Goal: Information Seeking & Learning: Learn about a topic

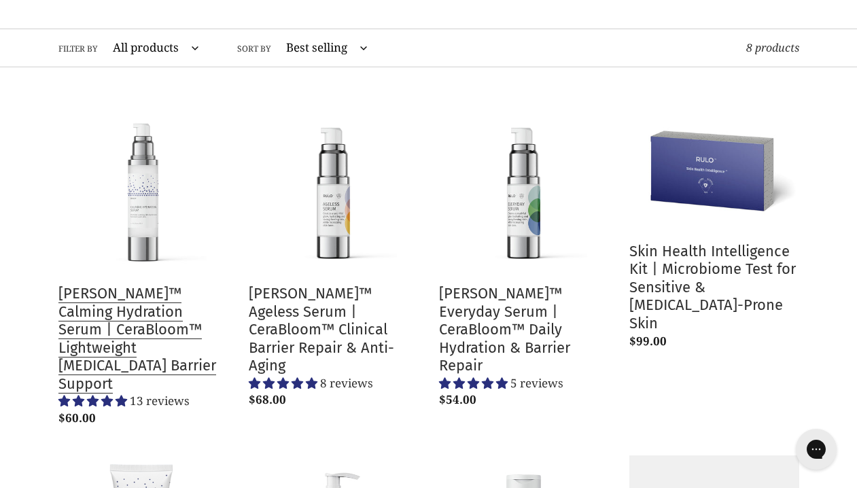
scroll to position [141, 0]
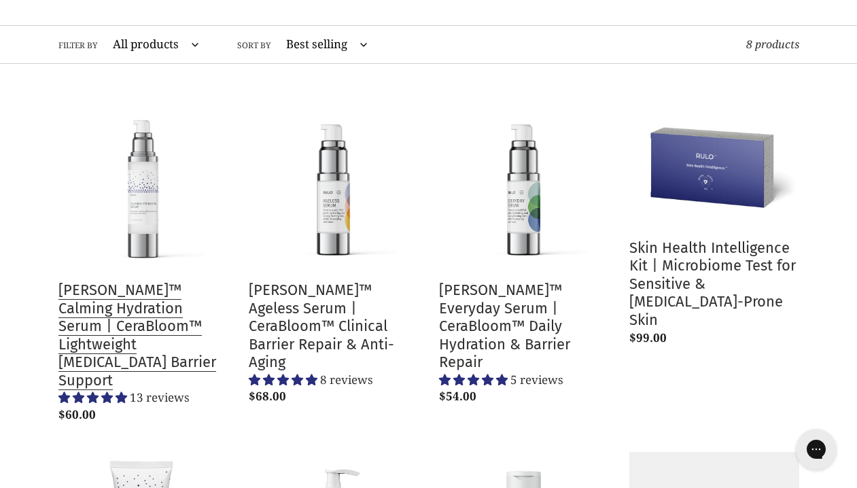
click at [147, 325] on link "[PERSON_NAME]™ Calming Hydration Serum | CeraBloom™ Lightweight [MEDICAL_DATA] …" at bounding box center [143, 264] width 170 height 327
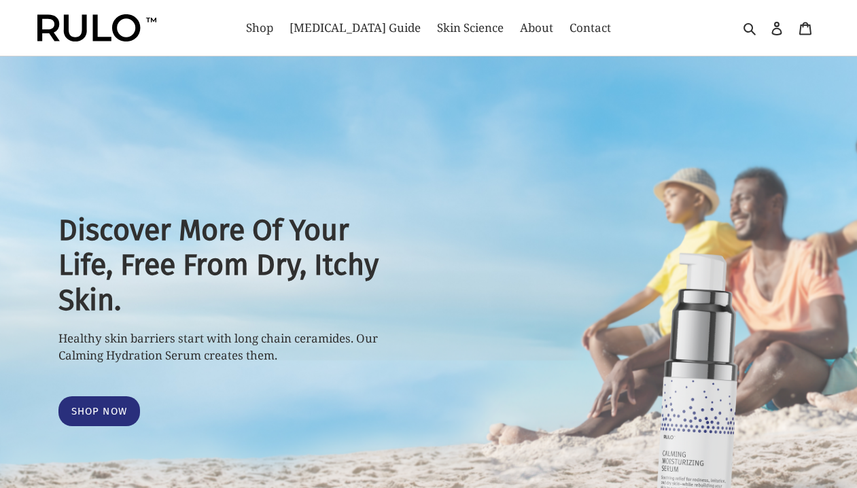
select select "most-helpful"
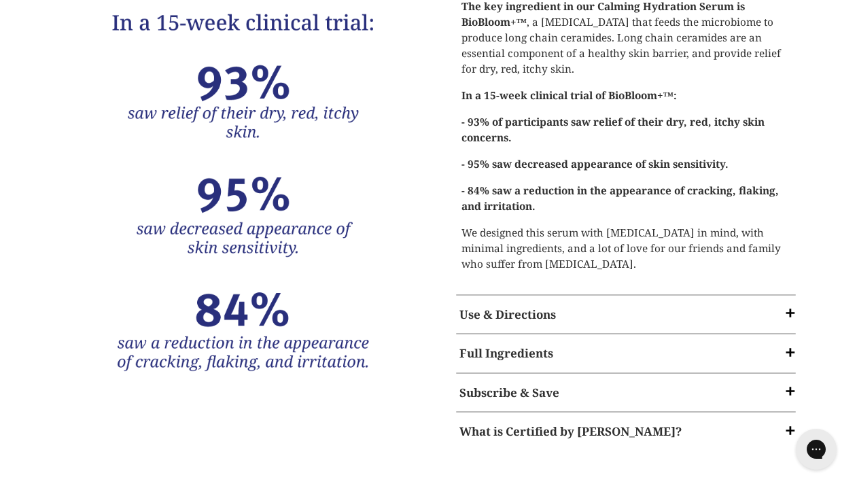
scroll to position [2252, 0]
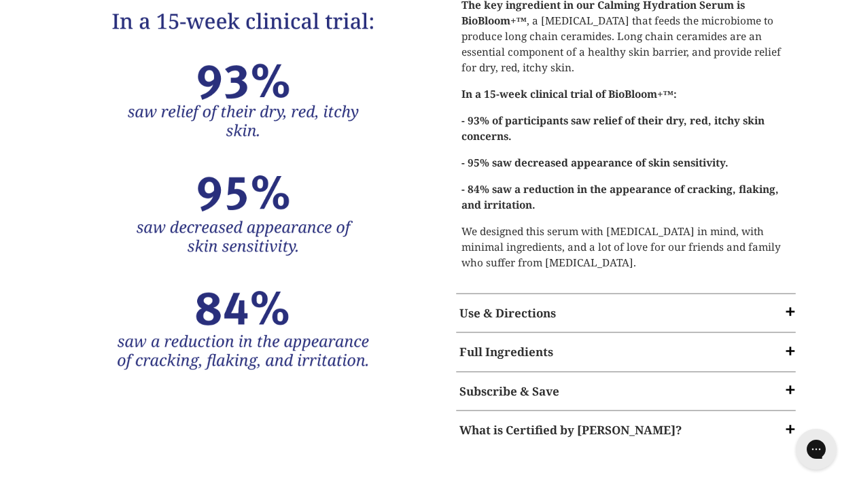
click at [540, 344] on strong "Full Ingredients" at bounding box center [507, 352] width 94 height 16
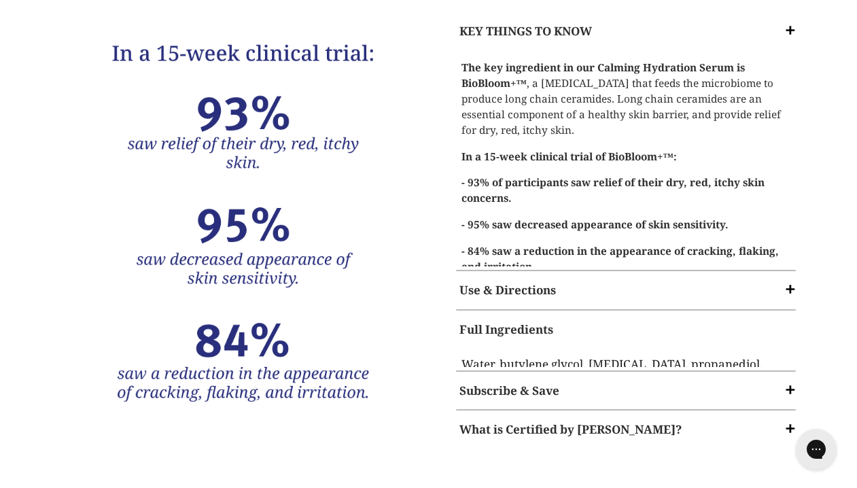
scroll to position [2173, 0]
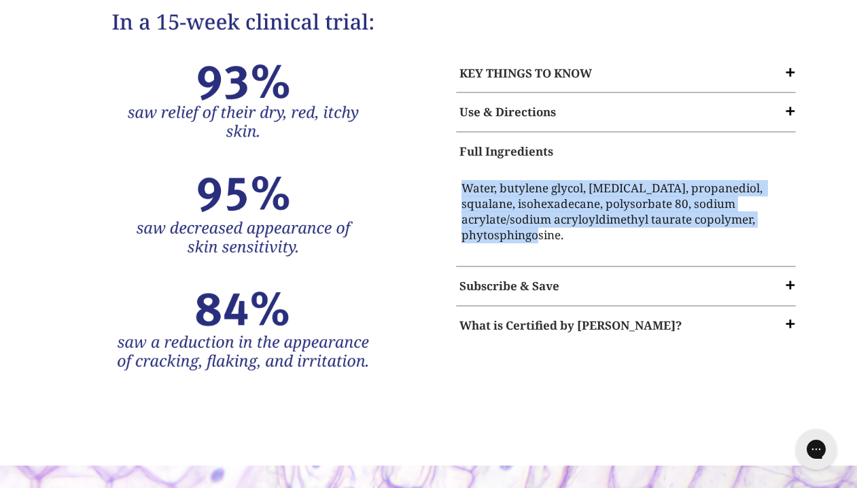
drag, startPoint x: 776, startPoint y: 139, endPoint x: 462, endPoint y: 96, distance: 316.3
click at [462, 170] on div "Water, butylene glycol, glycerin, propanediol, squalane, isohexadecane, polysor…" at bounding box center [626, 214] width 347 height 89
copy p "Water, butylene glycol, glycerin, propanediol, squalane, isohexadecane, polysor…"
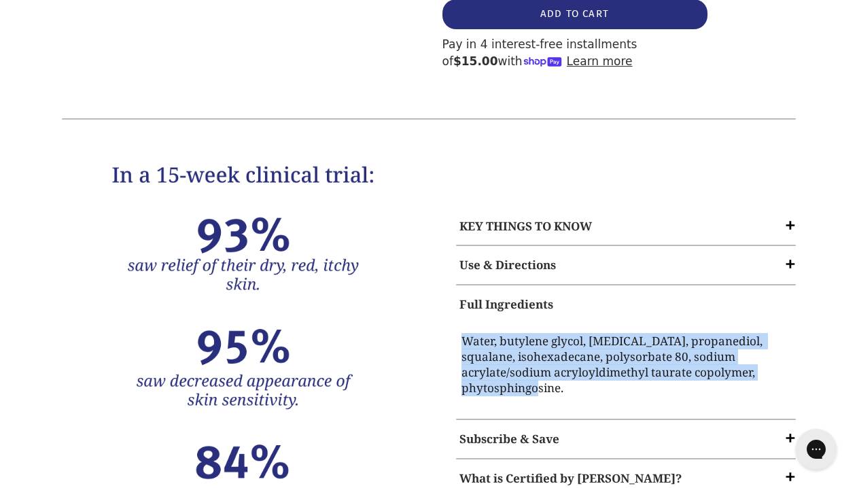
scroll to position [2035, 0]
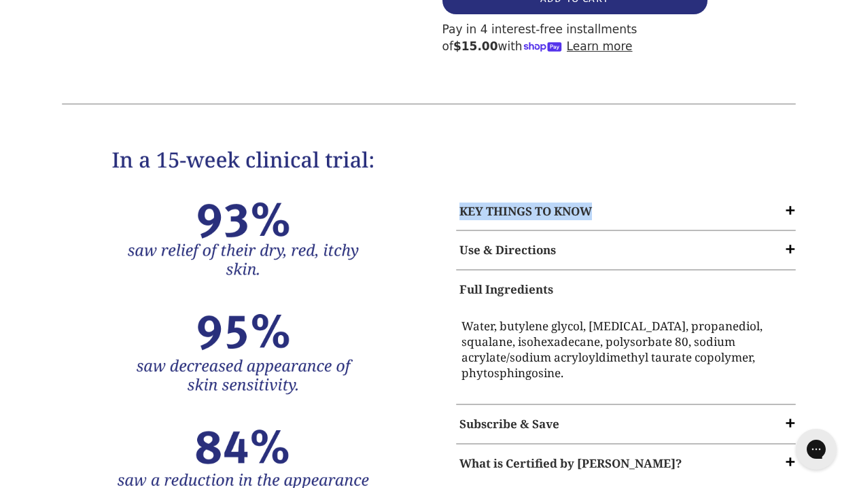
drag, startPoint x: 602, startPoint y: 129, endPoint x: 451, endPoint y: 132, distance: 150.3
click at [451, 172] on div "KEY THINGS TO KNOW The key ingredient in our Calming Hydration Serum is BioBloo…" at bounding box center [614, 337] width 371 height 330
copy strong "KEY THINGS TO KNOW"
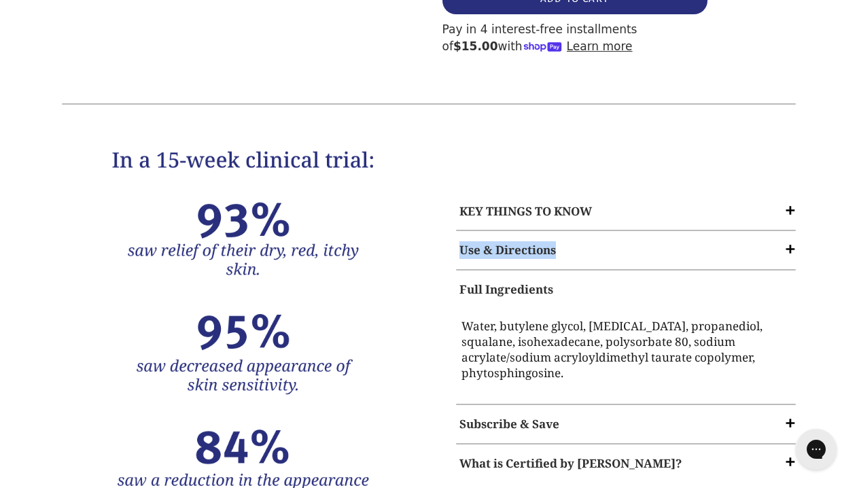
copy strong "Use & Directions"
drag, startPoint x: 559, startPoint y: 175, endPoint x: 455, endPoint y: 174, distance: 104.0
click at [455, 235] on div "Use & Directions" at bounding box center [626, 250] width 347 height 31
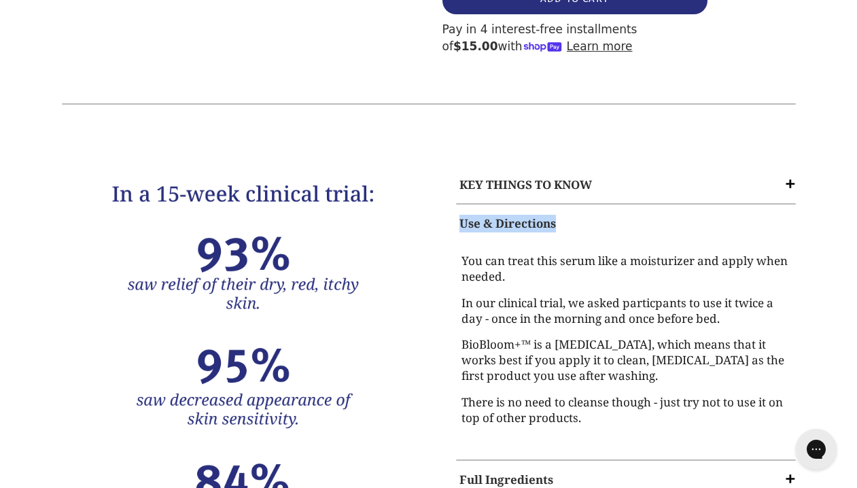
copy strong "Use & Directions"
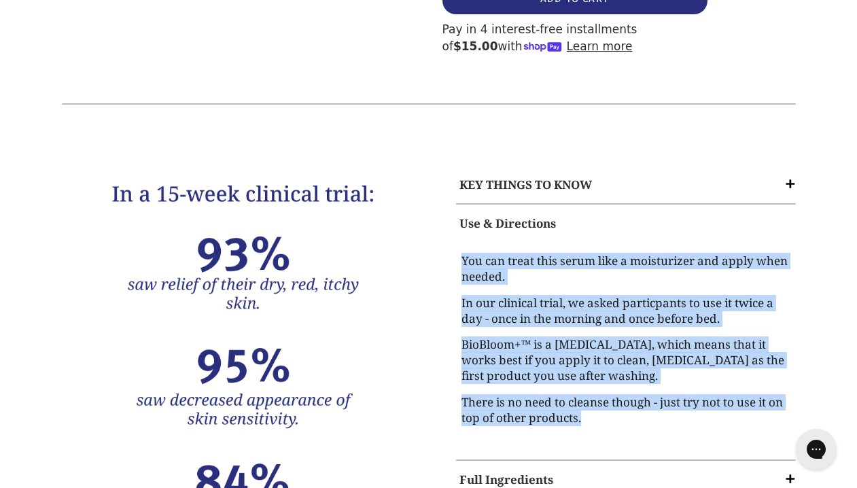
copy div "You can treat this serum like a moisturizer and apply when needed. In our clini…"
drag, startPoint x: 582, startPoint y: 335, endPoint x: 434, endPoint y: 175, distance: 217.4
click at [434, 175] on div "KEY THINGS TO KNOW The key ingredient in our Calming Hydration Serum is BioBloo…" at bounding box center [614, 371] width 371 height 452
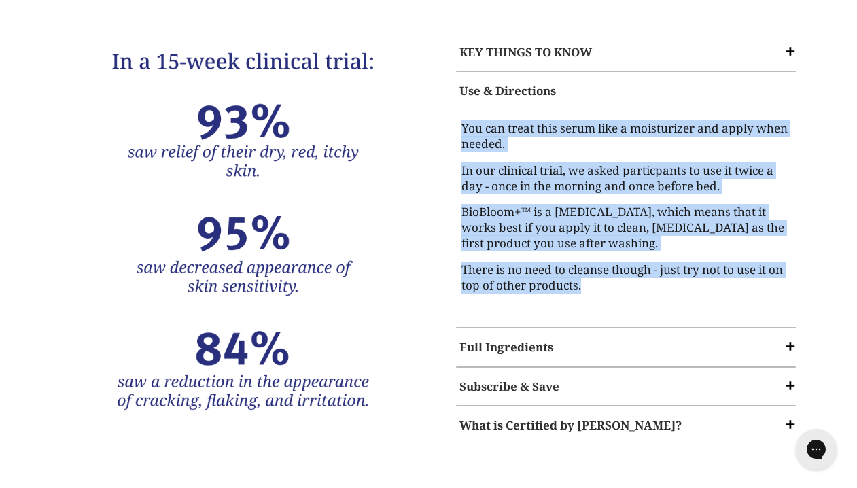
scroll to position [2178, 0]
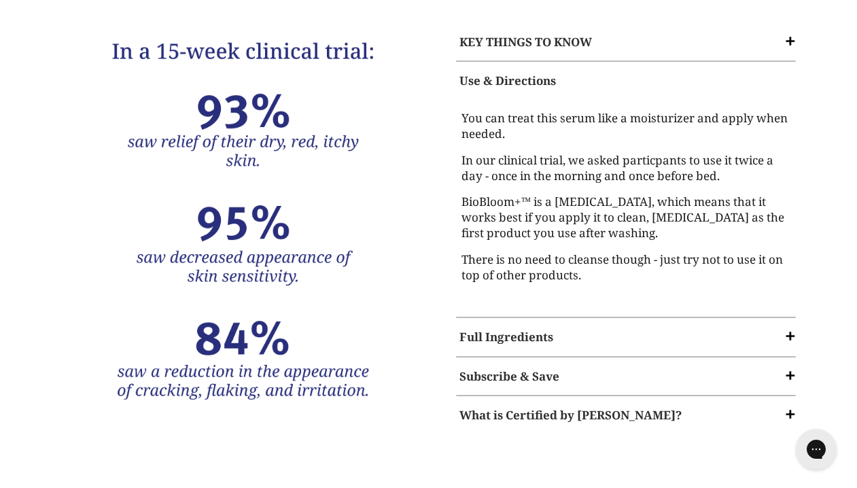
click at [524, 329] on strong "Full Ingredients" at bounding box center [507, 337] width 94 height 16
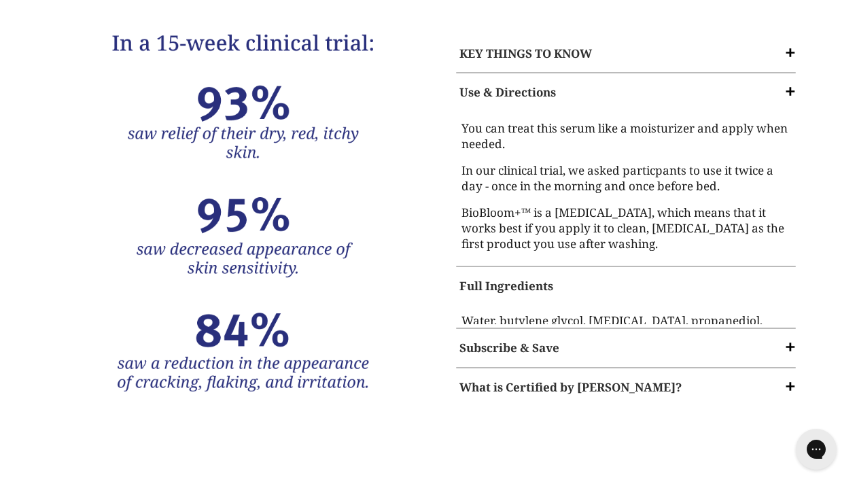
scroll to position [2143, 0]
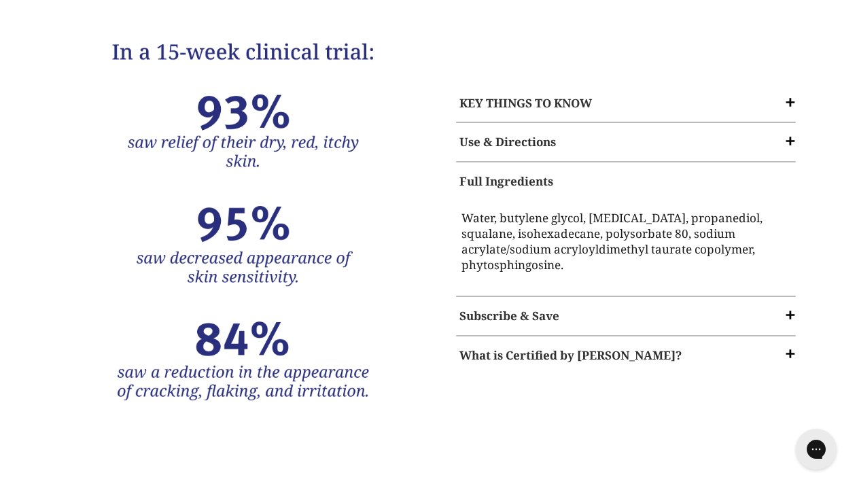
click at [541, 308] on strong "Subscribe & Save" at bounding box center [510, 316] width 100 height 16
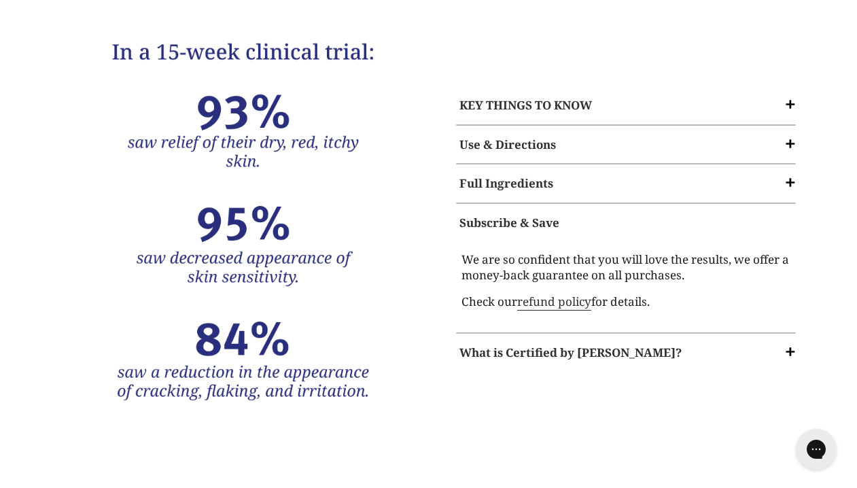
click at [572, 345] on strong "What is Certified by Cybele?" at bounding box center [571, 353] width 222 height 16
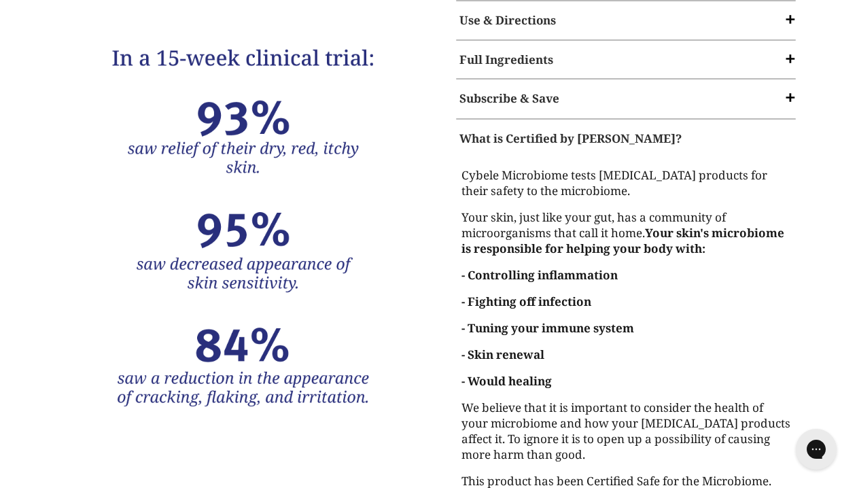
scroll to position [2246, 0]
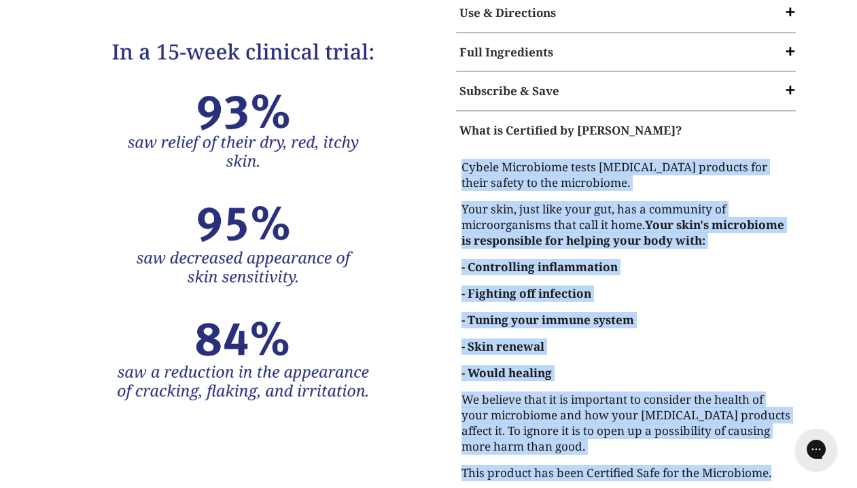
copy div "Cybele Microbiome tests skin care products for their safety to the microbiome. …"
drag, startPoint x: 524, startPoint y: 408, endPoint x: 457, endPoint y: 67, distance: 347.8
click at [457, 149] on div "Cybele Microbiome tests skin care products for their safety to the microbiome. …" at bounding box center [626, 322] width 347 height 347
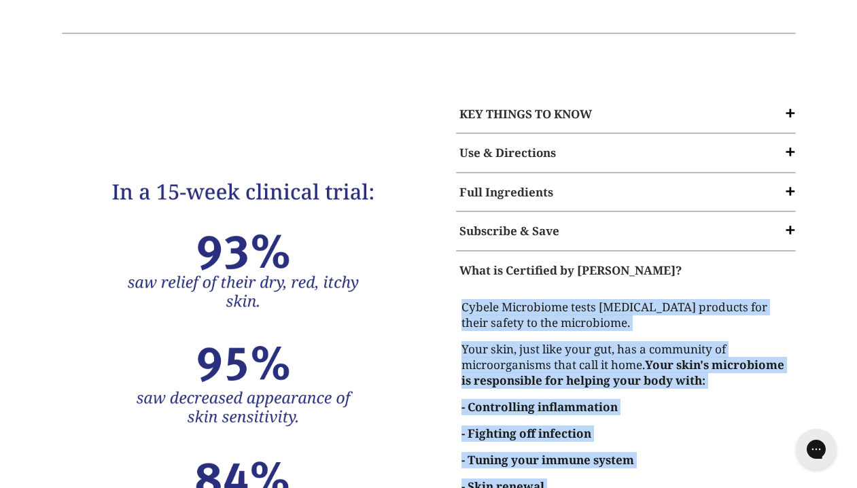
scroll to position [2085, 0]
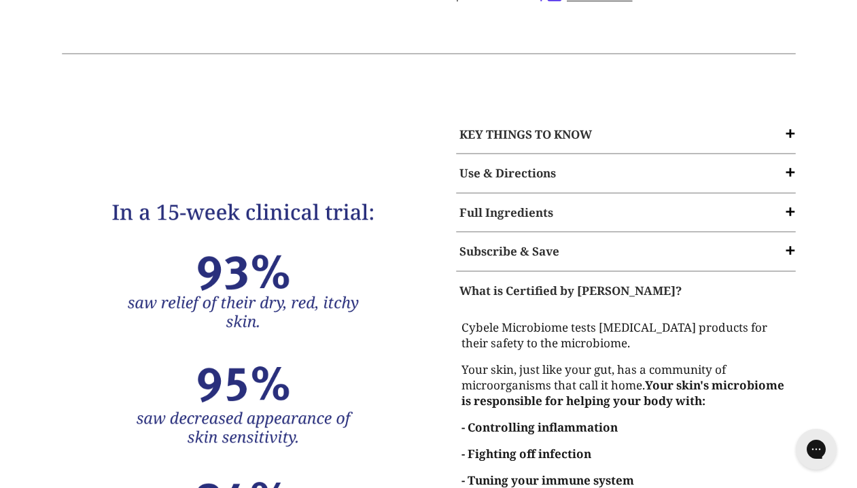
click at [492, 126] on strong "KEY THINGS TO KNOW" at bounding box center [526, 134] width 133 height 16
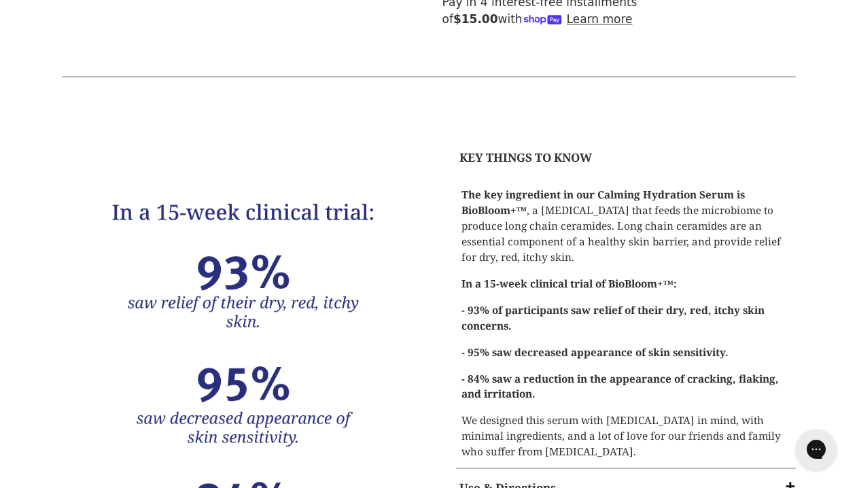
scroll to position [2061, 0]
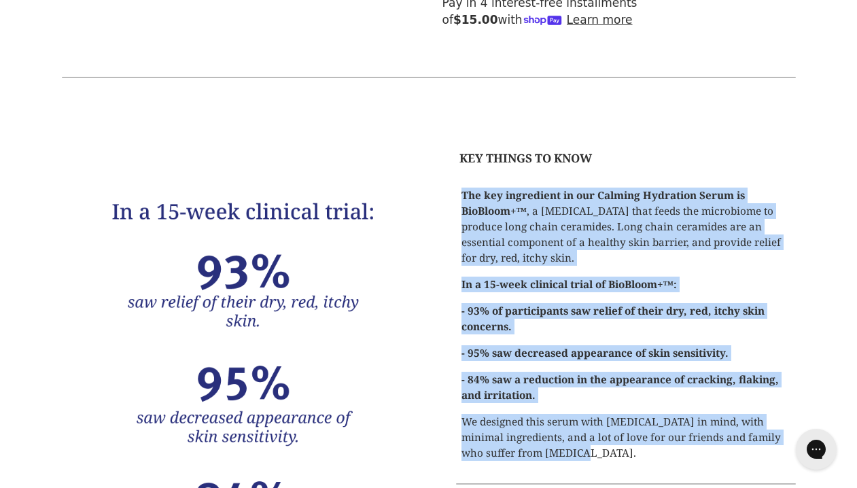
copy div "The key ingredient in our Calming Hydration Serum is BioBloom+™ , a prebiotic t…"
drag, startPoint x: 571, startPoint y: 366, endPoint x: 458, endPoint y: 107, distance: 282.6
click at [458, 177] on div "The key ingredient in our Calming Hydration Serum is BioBloom+™ , a prebiotic t…" at bounding box center [626, 326] width 347 height 299
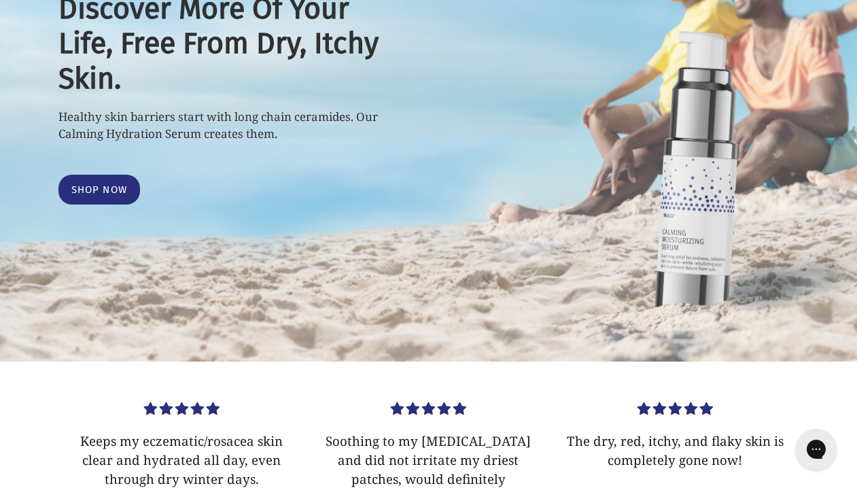
scroll to position [0, 0]
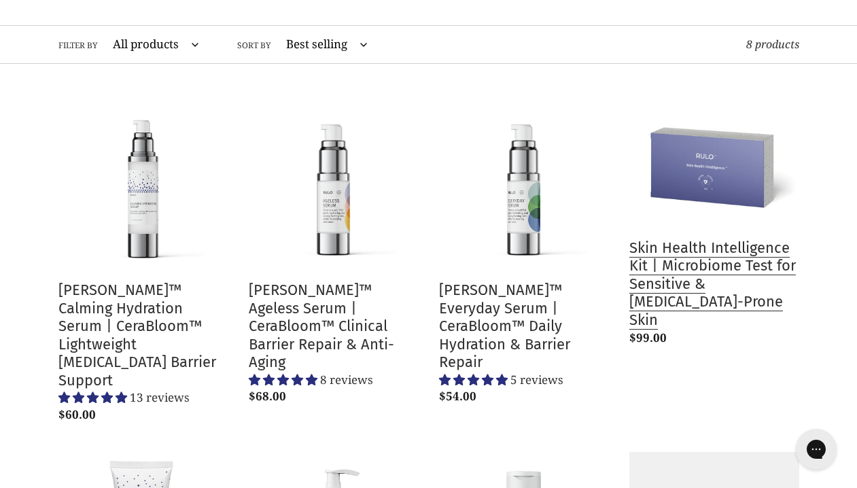
click at [688, 209] on link "Skin Health Intelligence Kit | Microbiome Test for Sensitive & Eczema-Prone Skin" at bounding box center [715, 226] width 170 height 251
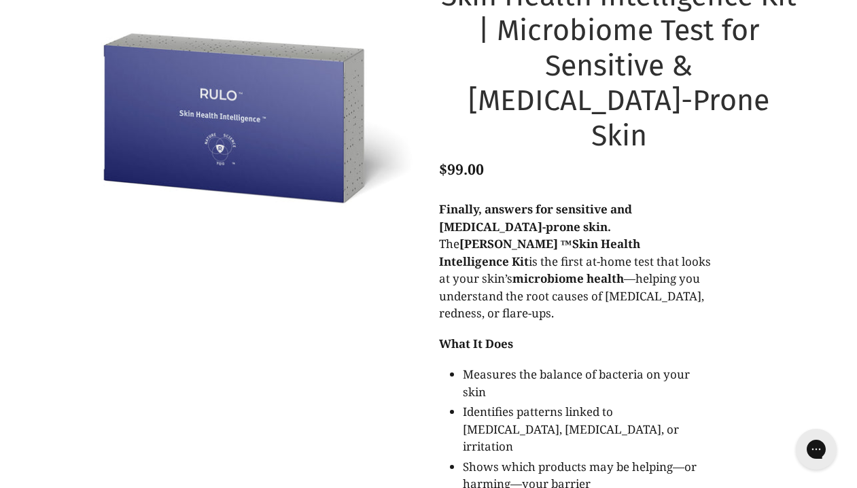
scroll to position [113, 0]
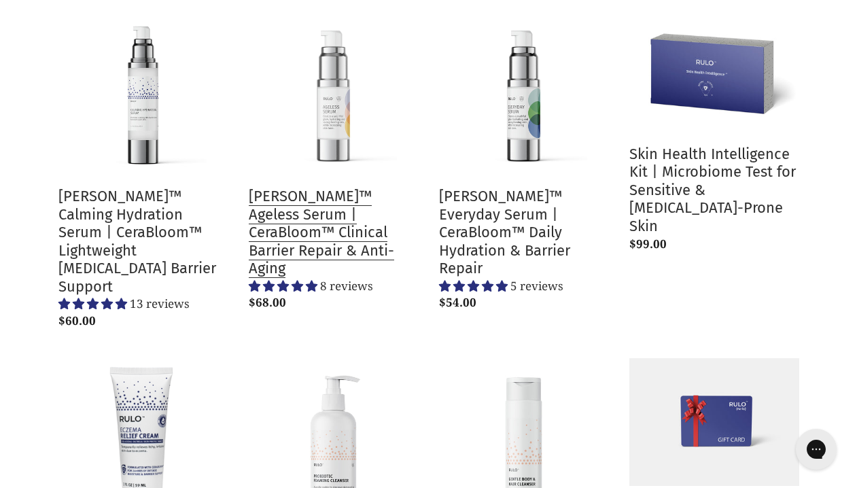
scroll to position [236, 0]
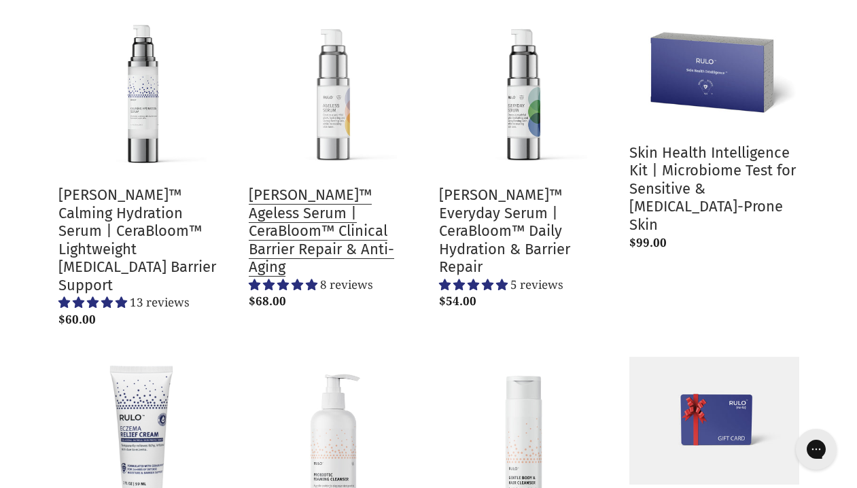
click at [333, 203] on link "[PERSON_NAME]™ Ageless Serum | CeraBloom™ Clinical Barrier Repair & Anti-Aging" at bounding box center [334, 160] width 170 height 309
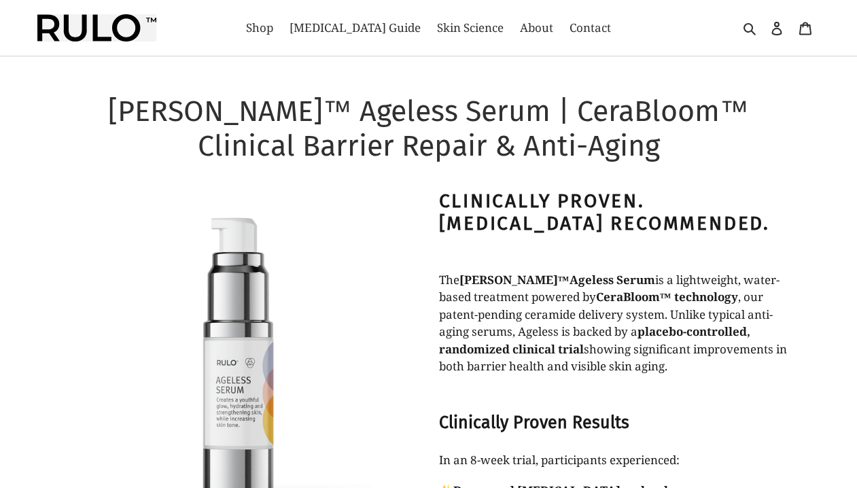
select select "most-helpful"
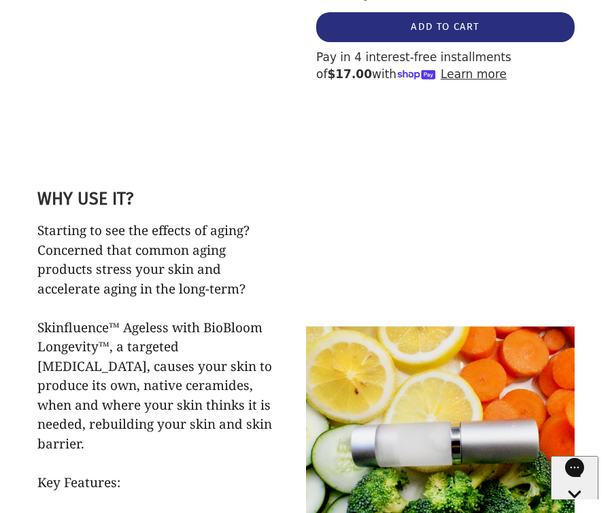
scroll to position [1637, 0]
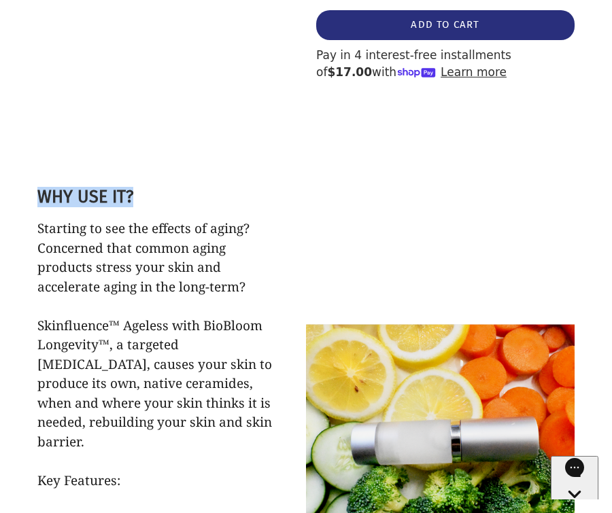
drag, startPoint x: 143, startPoint y: 177, endPoint x: 36, endPoint y: 176, distance: 107.4
click at [36, 176] on div "WHY USE IT? Starting to see the effects of aging? Concerned that common aging p…" at bounding box center [306, 455] width 612 height 584
copy h2 "WHY USE IT?"
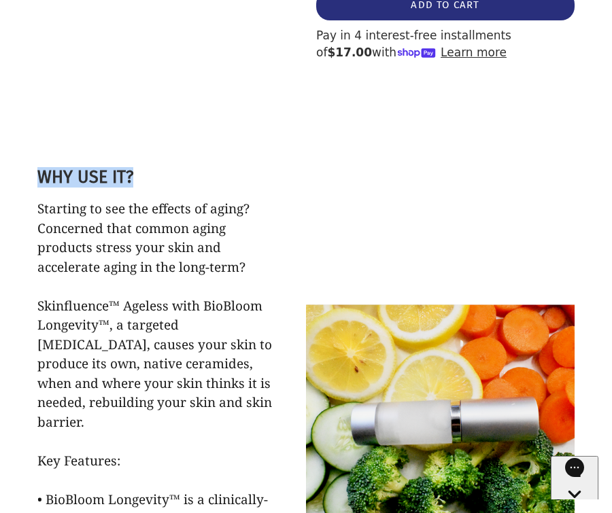
scroll to position [1655, 0]
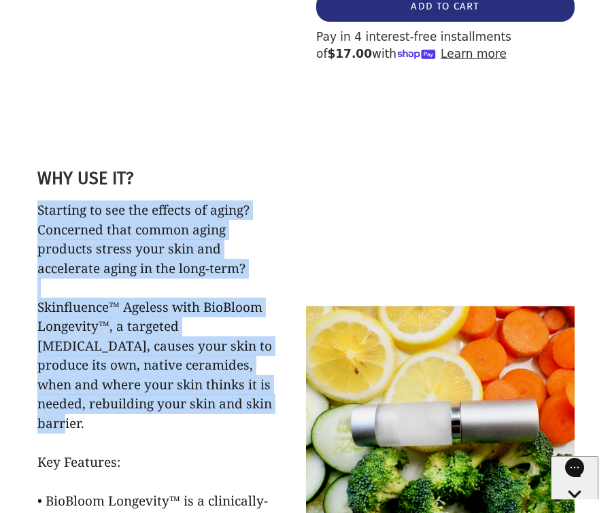
copy span "Starting to see the effects of aging? Concerned that common aging products stre…"
drag, startPoint x: 46, startPoint y: 191, endPoint x: 284, endPoint y: 379, distance: 303.5
click at [284, 379] on div "WHY USE IT? Starting to see the effects of aging? Concerned that common aging p…" at bounding box center [171, 437] width 269 height 584
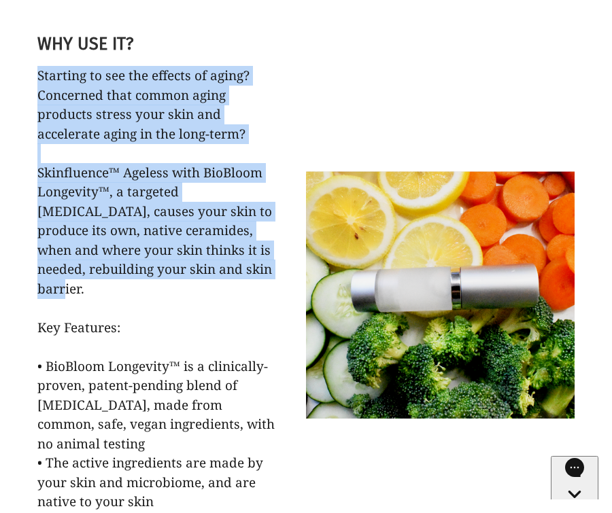
scroll to position [1802, 0]
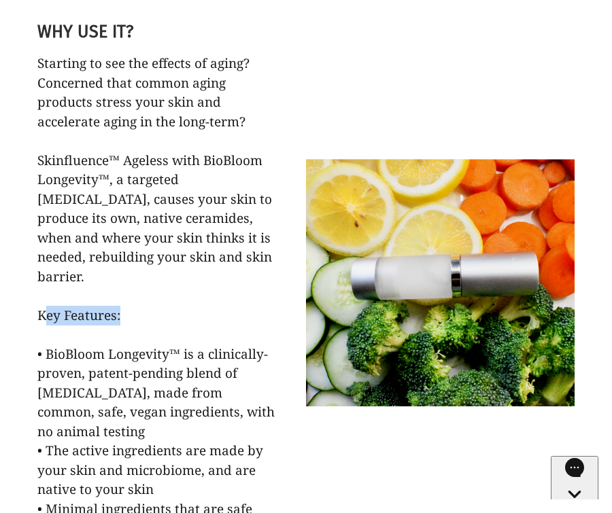
copy span "Key Features"
drag, startPoint x: 116, startPoint y: 283, endPoint x: 37, endPoint y: 282, distance: 79.6
click at [37, 282] on span "Starting to see the effects of aging? Concerned that common aging products stre…" at bounding box center [155, 305] width 237 height 502
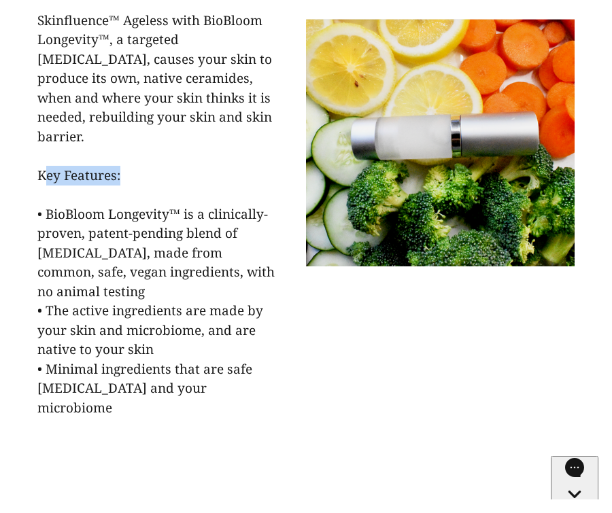
scroll to position [1942, 0]
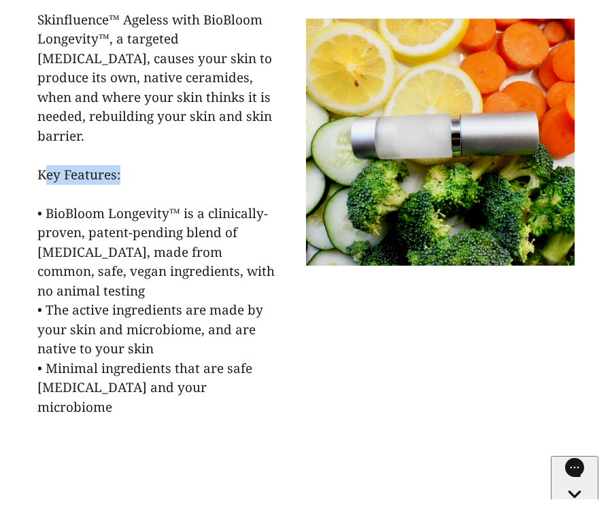
copy span "• BioBloom Longevity™ is a clinically-proven, patent-pending blend of prebiotic…"
drag, startPoint x: 38, startPoint y: 177, endPoint x: 313, endPoint y: 371, distance: 337.1
click at [313, 371] on div "WHY USE IT? Starting to see the effects of aging? Concerned that common aging p…" at bounding box center [305, 149] width 537 height 584
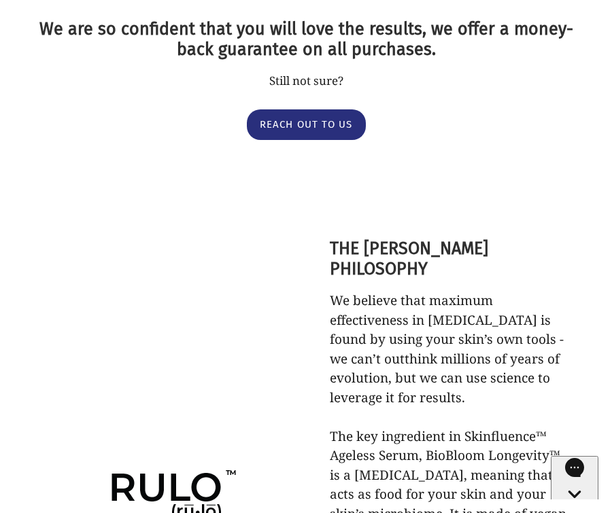
scroll to position [2437, 0]
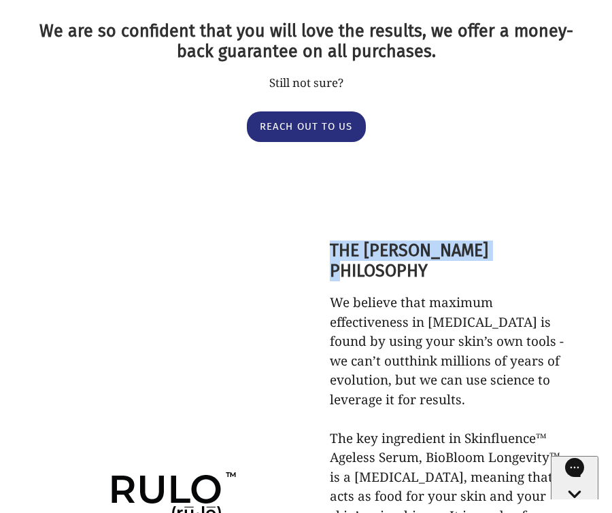
drag, startPoint x: 334, startPoint y: 196, endPoint x: 514, endPoint y: 186, distance: 180.5
click at [514, 241] on h2 "THE RULO PHILOSOPHY" at bounding box center [452, 261] width 245 height 41
copy h2 "THE RULO PHILOSOPHY"
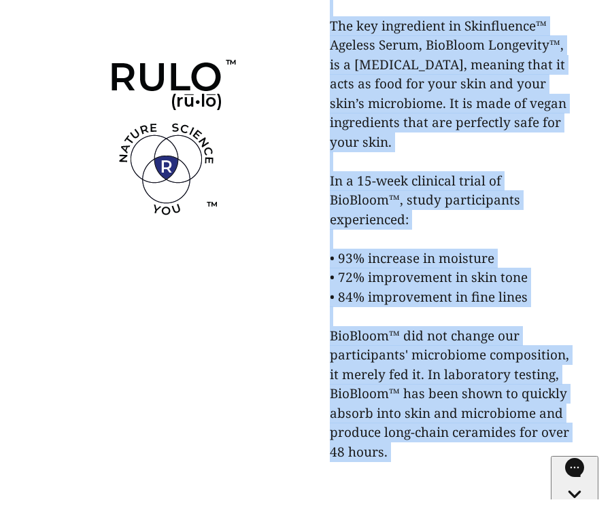
scroll to position [2859, 0]
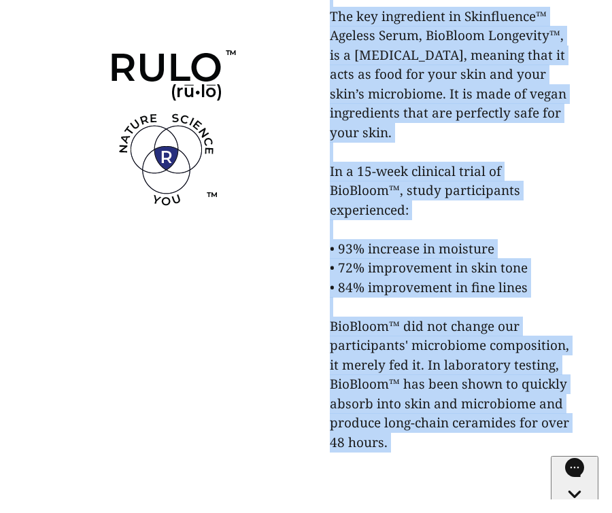
copy span "We believe that maximum effectiveness in skin care is found by using your skin’…"
drag, startPoint x: 331, startPoint y: 145, endPoint x: 456, endPoint y: 393, distance: 277.3
click at [456, 393] on div "THE RULO PHILOSOPHY We believe that maximum effectiveness in skin care is found…" at bounding box center [440, 136] width 269 height 682
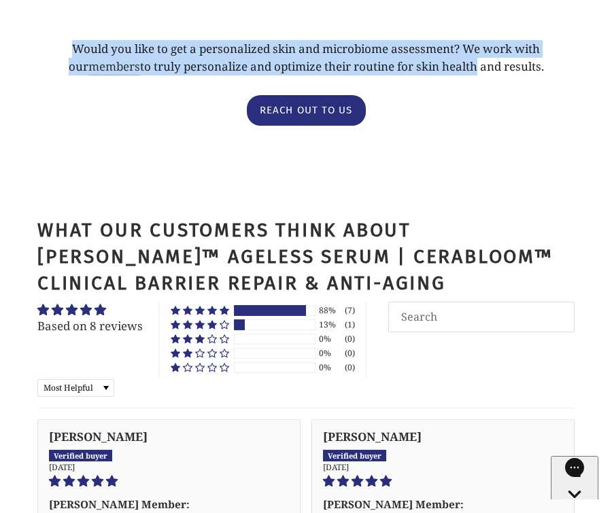
scroll to position [3452, 0]
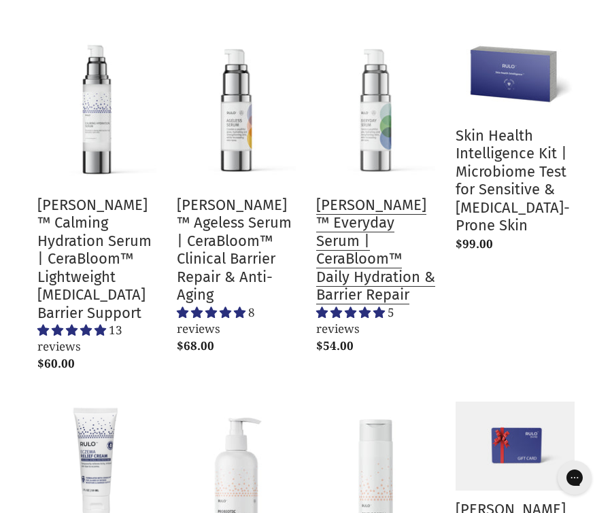
click at [366, 216] on link "[PERSON_NAME]™ Everyday Serum | CeraBloom™ Daily Hydration & Barrier Repair" at bounding box center [375, 194] width 119 height 332
click at [326, 213] on link "[PERSON_NAME]™ Everyday Serum | CeraBloom™ Daily Hydration & Barrier Repair" at bounding box center [375, 194] width 119 height 332
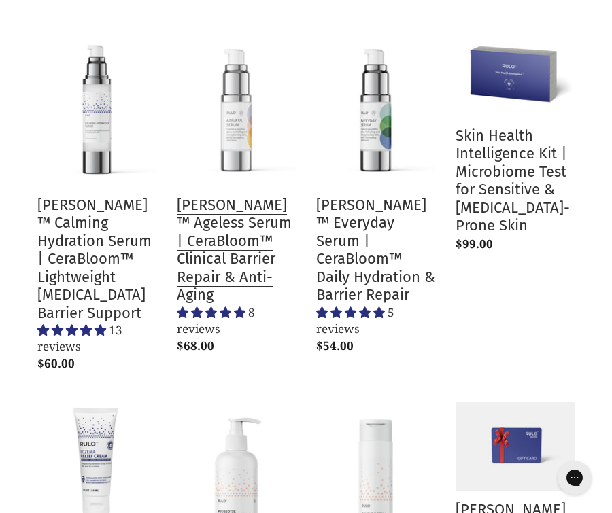
click at [223, 210] on link "[PERSON_NAME]™ Ageless Serum | CeraBloom™ Clinical Barrier Repair & Anti-Aging" at bounding box center [236, 194] width 119 height 332
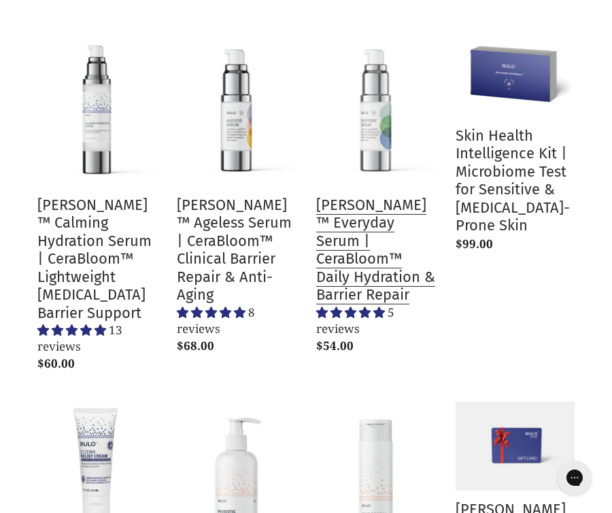
click at [370, 234] on link "[PERSON_NAME]™ Everyday Serum | CeraBloom™ Daily Hydration & Barrier Repair" at bounding box center [375, 194] width 119 height 332
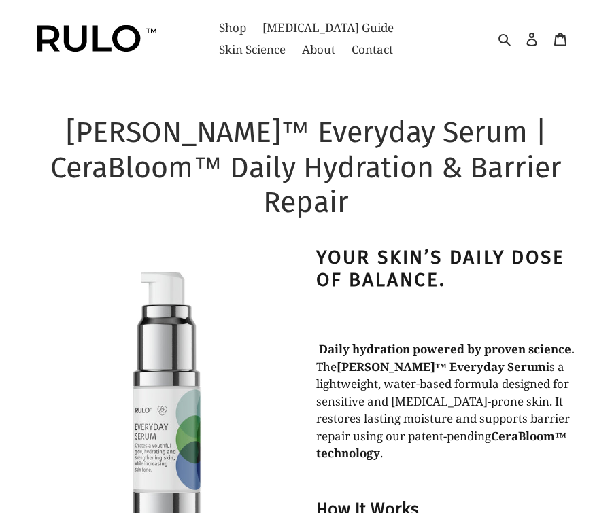
select select "most-helpful"
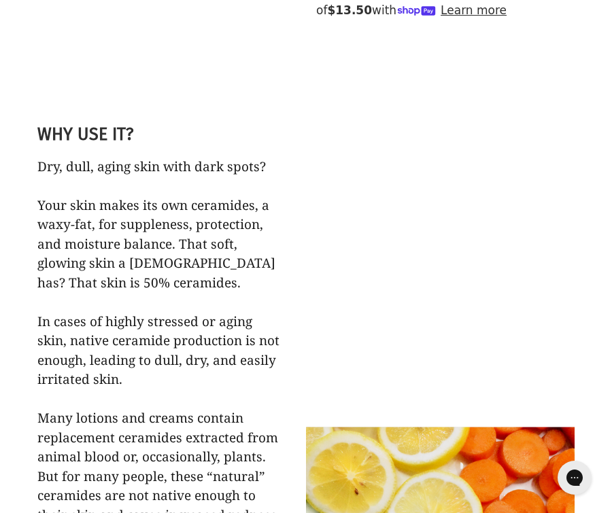
scroll to position [1623, 0]
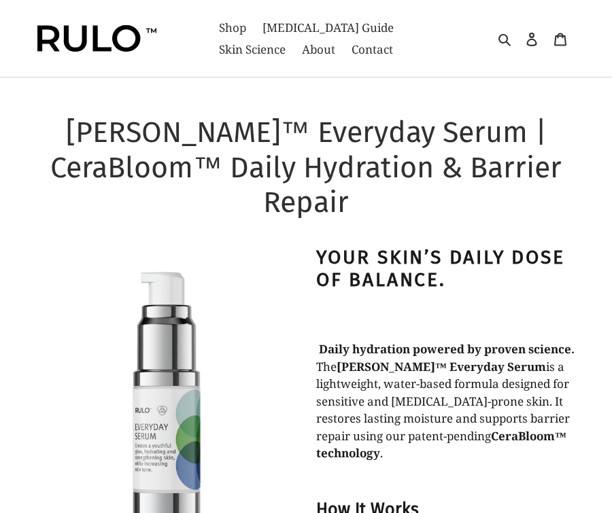
select select "most-helpful"
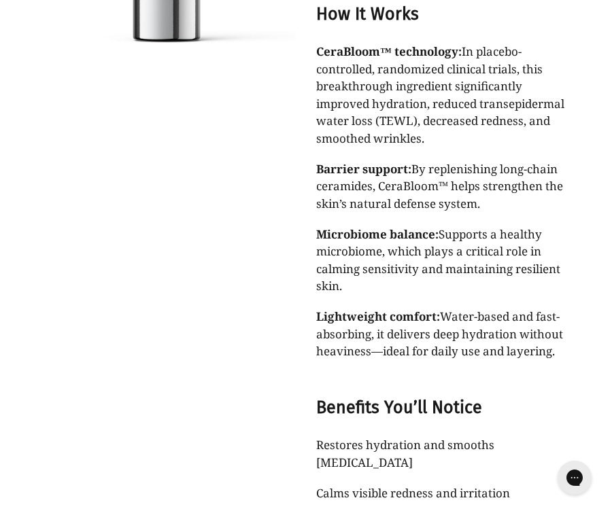
scroll to position [567, 0]
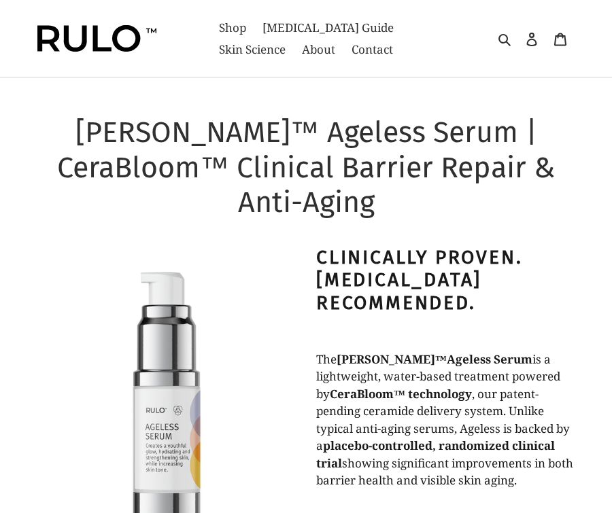
select select "most-helpful"
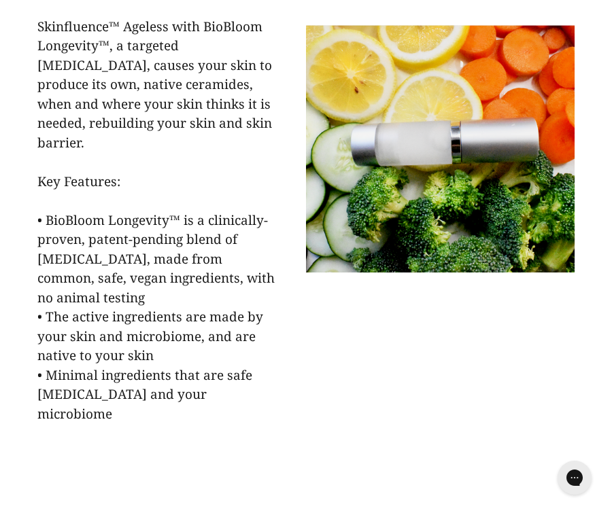
scroll to position [1925, 0]
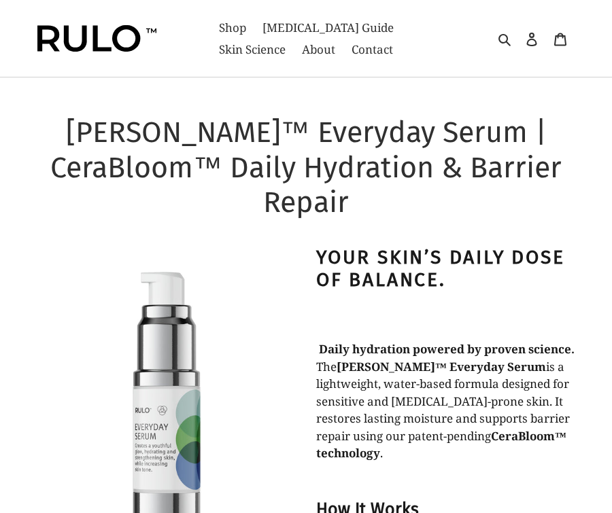
select select "most-helpful"
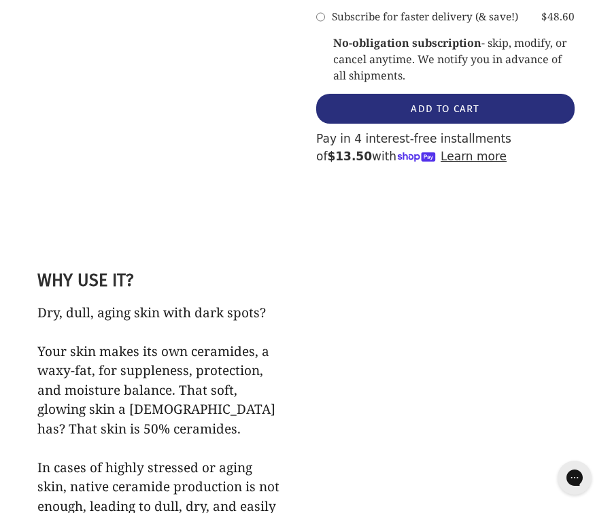
scroll to position [1488, 0]
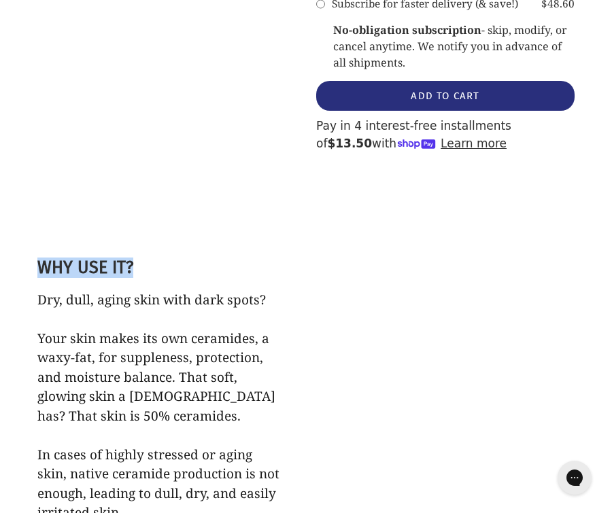
drag, startPoint x: 145, startPoint y: 222, endPoint x: 41, endPoint y: 220, distance: 104.0
click at [41, 258] on h2 "WHY USE IT?" at bounding box center [159, 268] width 245 height 20
copy h2 "WHY USE IT?"
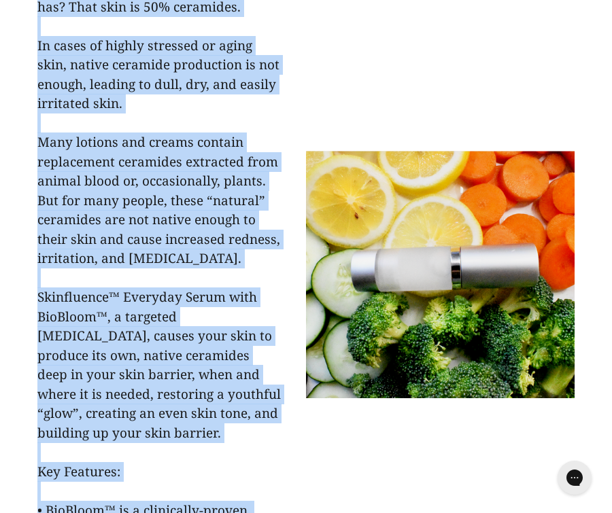
scroll to position [1962, 0]
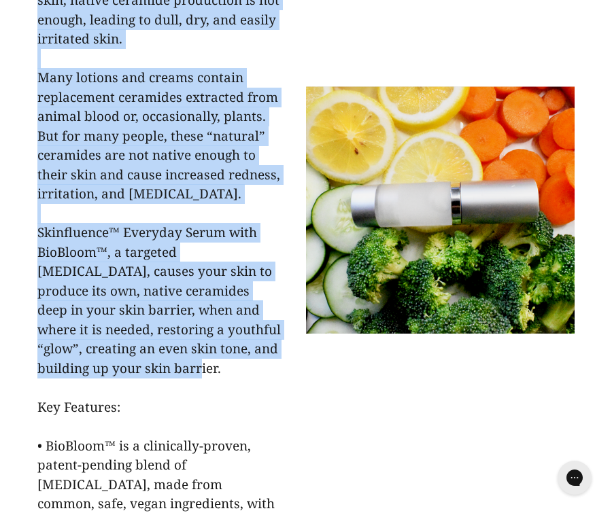
copy span "Dry, dull, aging skin with dark spots? Your skin makes its own ceramides, a wax…"
drag, startPoint x: 39, startPoint y: 38, endPoint x: 142, endPoint y: 322, distance: 302.4
click at [142, 322] on p "Dry, dull, aging skin with dark spots? Your skin makes its own ceramides, a wax…" at bounding box center [159, 233] width 245 height 834
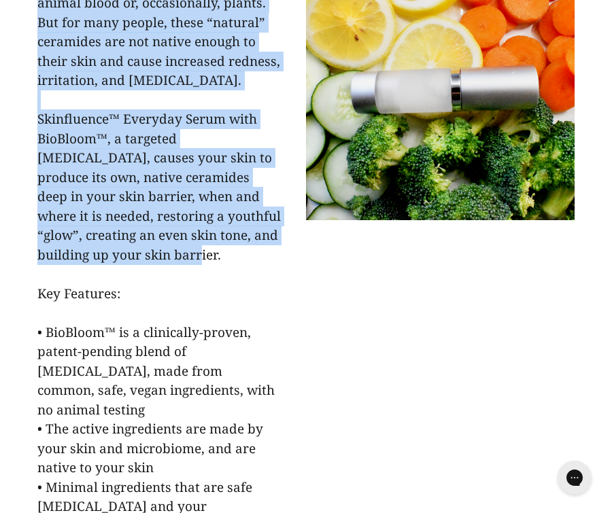
scroll to position [2080, 0]
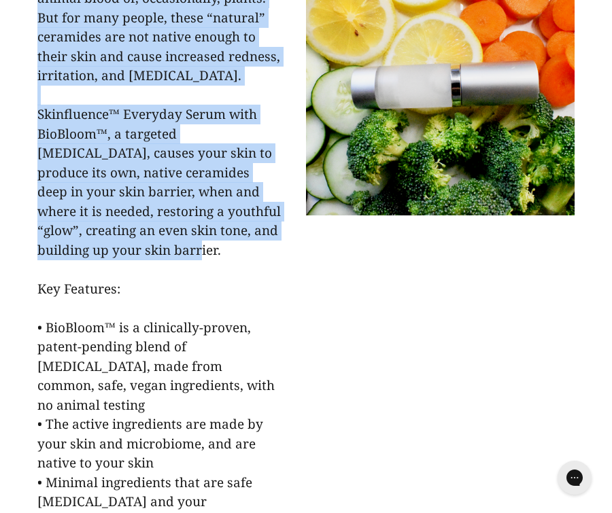
drag, startPoint x: 130, startPoint y: 235, endPoint x: 39, endPoint y: 235, distance: 90.4
click at [39, 235] on p "Dry, dull, aging skin with dark spots? Your skin makes its own ceramides, a wax…" at bounding box center [159, 115] width 245 height 834
copy span "Key Features:"
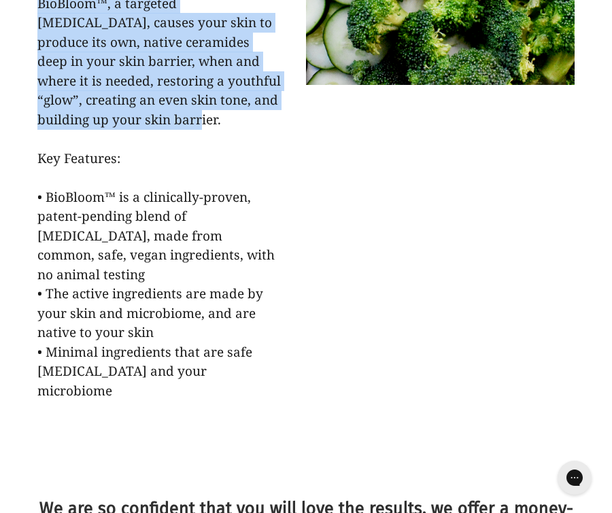
scroll to position [2208, 0]
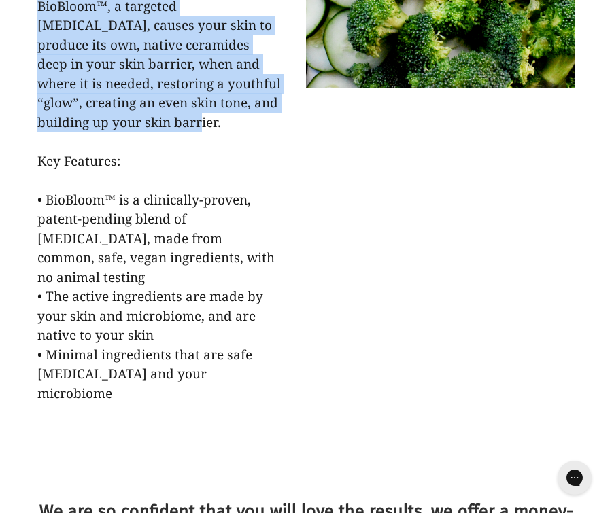
copy span "• BioBloom™ is a clinically-proven, patent-pending blend of prebiotics, made fr…"
drag, startPoint x: 258, startPoint y: 307, endPoint x: 17, endPoint y: 152, distance: 285.9
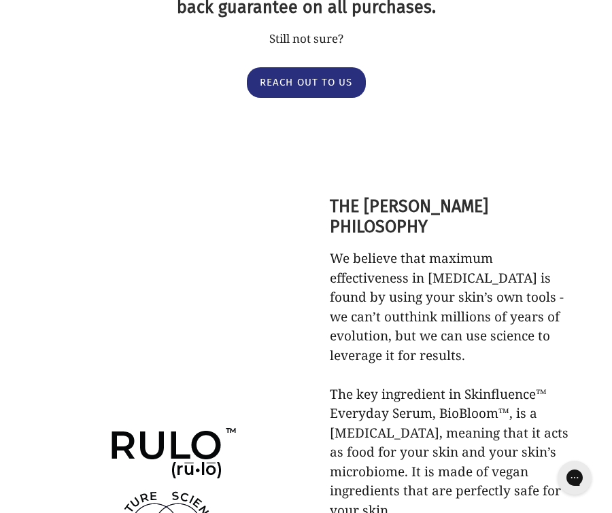
scroll to position [2735, 0]
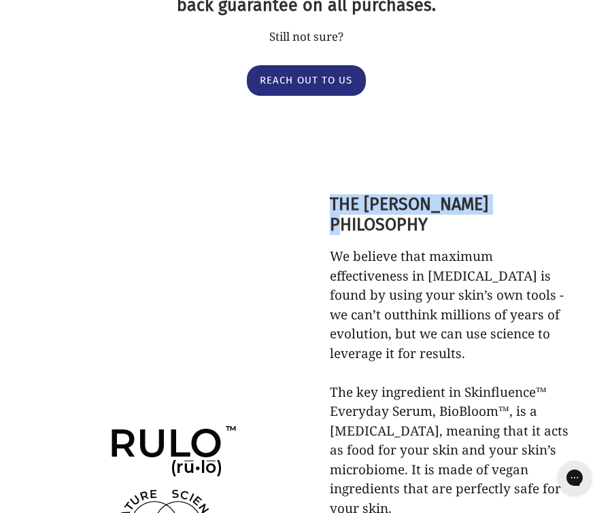
drag, startPoint x: 514, startPoint y: 115, endPoint x: 322, endPoint y: 108, distance: 192.5
click at [322, 171] on div "THE RULO PHILOSOPHY We believe that maximum effectiveness in skin care is found…" at bounding box center [440, 512] width 269 height 682
copy h2 "THE RULO PHILOSOPHY"
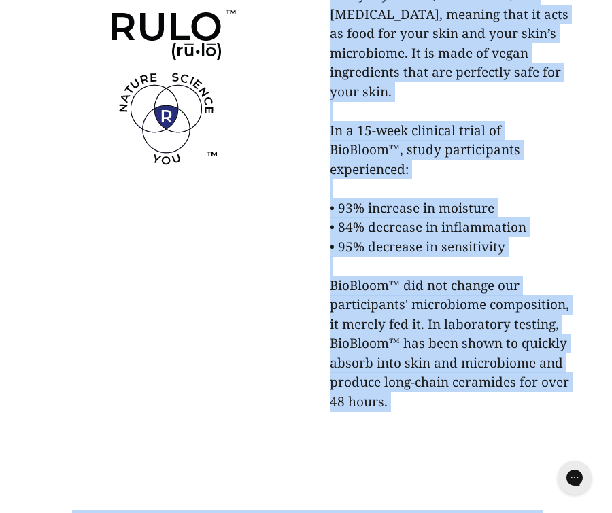
scroll to position [3166, 0]
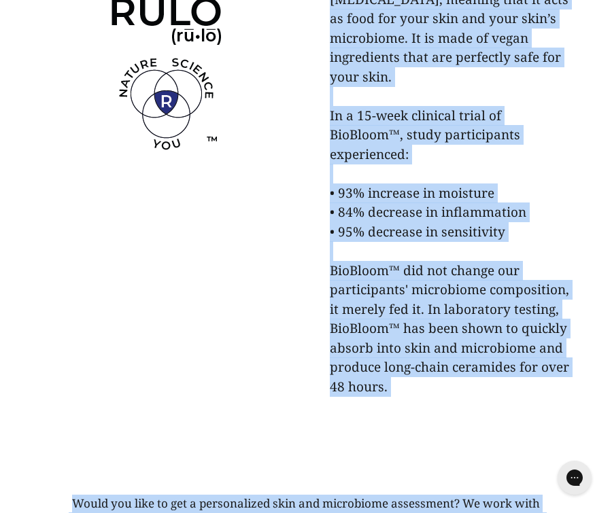
copy span "We believe that maximum effectiveness in skin care is found by using your skin’…"
drag, startPoint x: 331, startPoint y: 76, endPoint x: 432, endPoint y: 330, distance: 273.5
click at [432, 330] on div "THE RULO PHILOSOPHY We believe that maximum effectiveness in skin care is found…" at bounding box center [306, 80] width 612 height 757
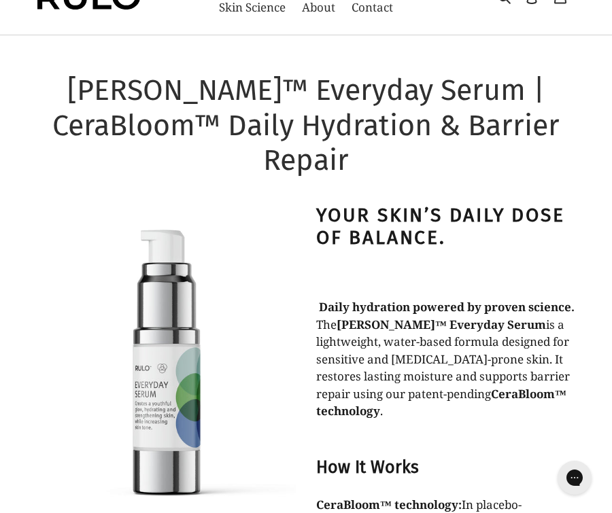
scroll to position [0, 0]
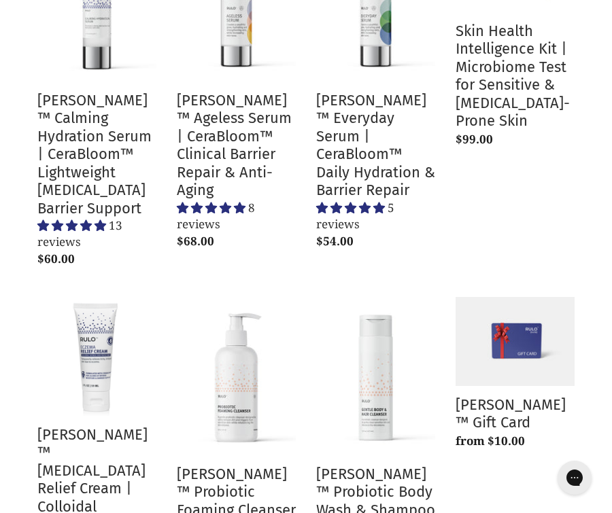
scroll to position [356, 0]
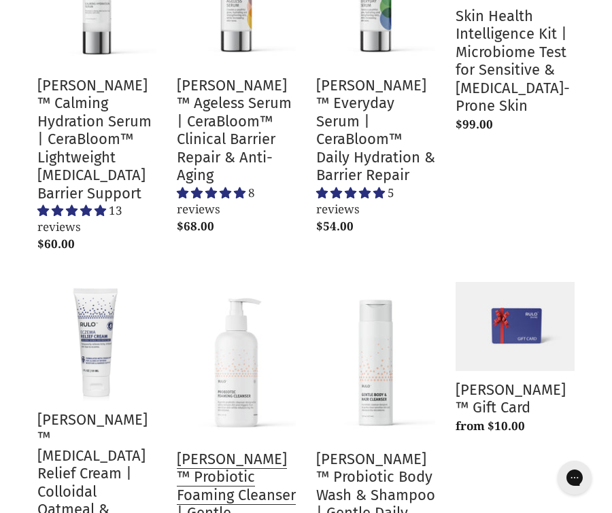
click at [254, 350] on link "[PERSON_NAME]™ Probiotic Foaming Cleanser | Gentle Microbiome Care" at bounding box center [236, 430] width 119 height 296
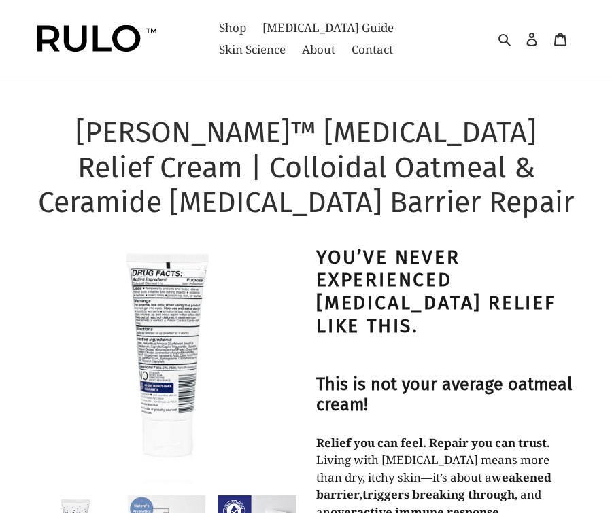
select select "most-helpful"
click at [220, 34] on span "Shop" at bounding box center [232, 28] width 27 height 16
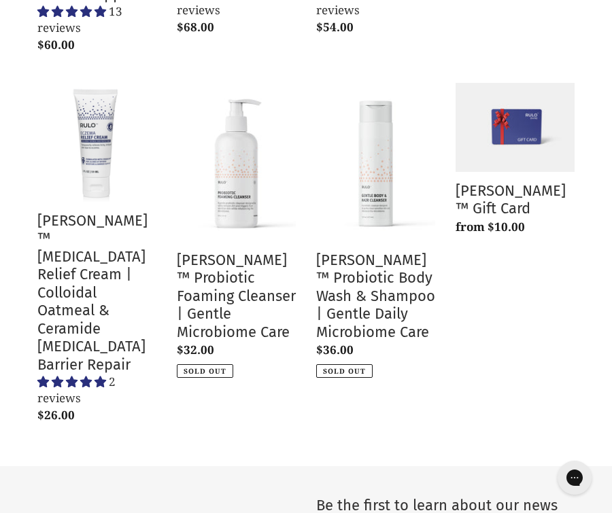
scroll to position [557, 0]
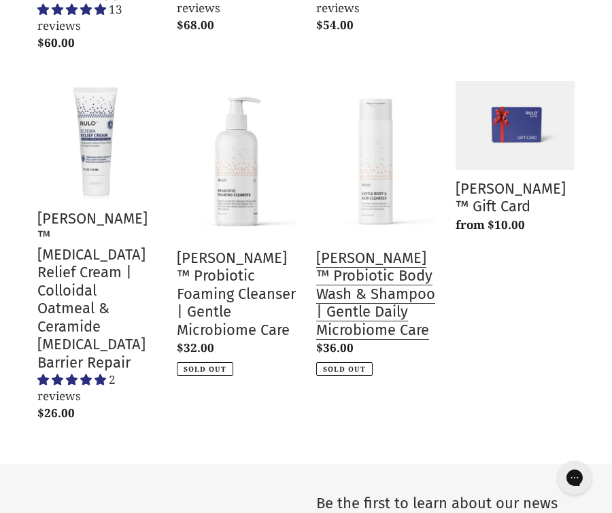
click at [383, 251] on link "RULO™ Probiotic Body Wash & Shampoo | Gentle Daily Microbiome Care" at bounding box center [375, 229] width 119 height 296
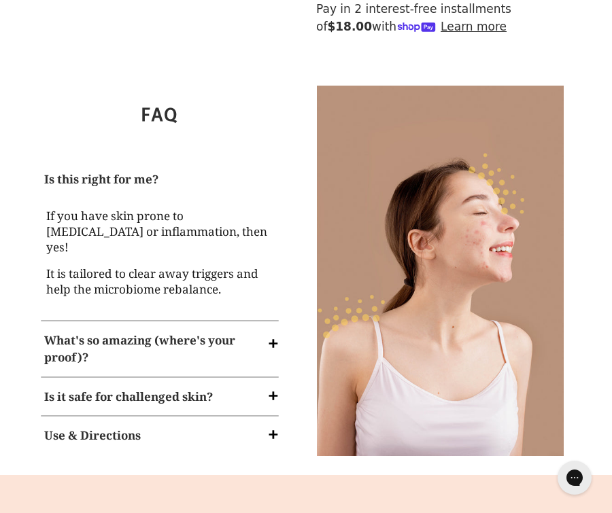
scroll to position [1316, 0]
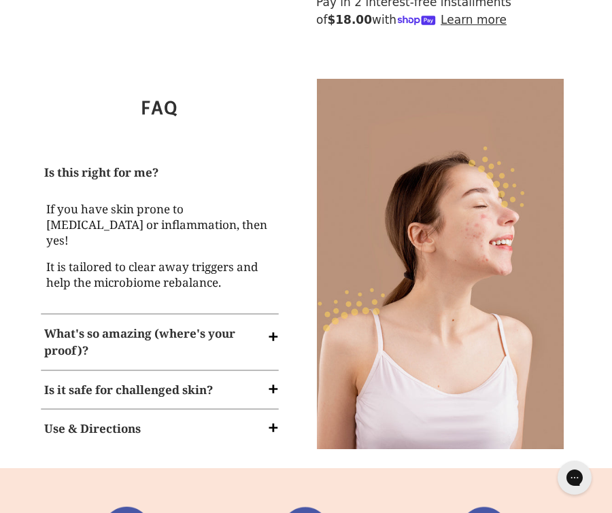
click at [206, 326] on strong "What's so amazing (where's your proof)?" at bounding box center [139, 342] width 191 height 33
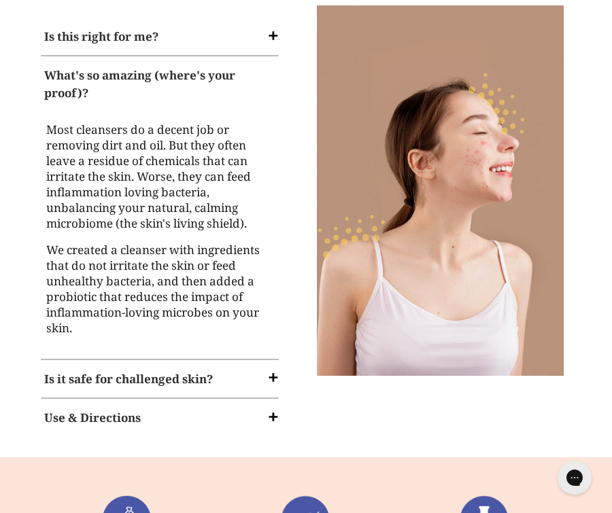
scroll to position [1476, 0]
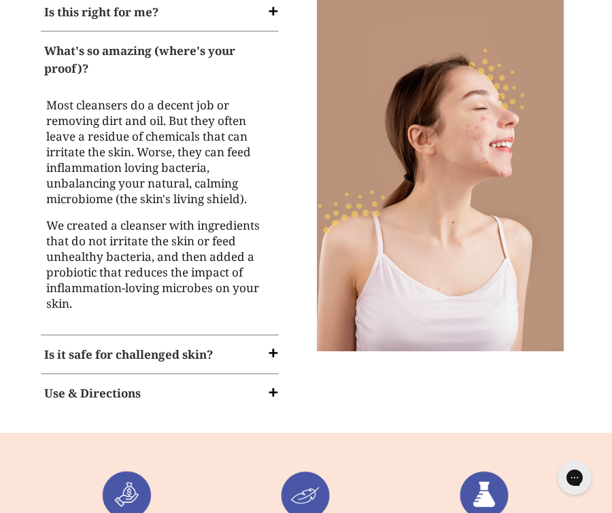
click at [168, 347] on strong "Is it safe for challenged skin?" at bounding box center [128, 355] width 169 height 16
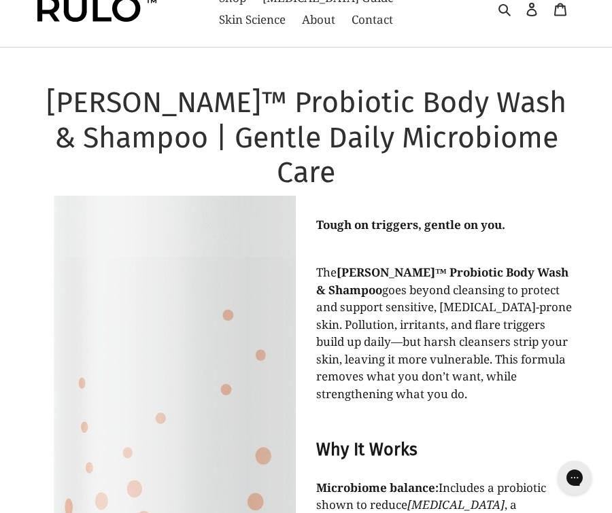
scroll to position [0, 0]
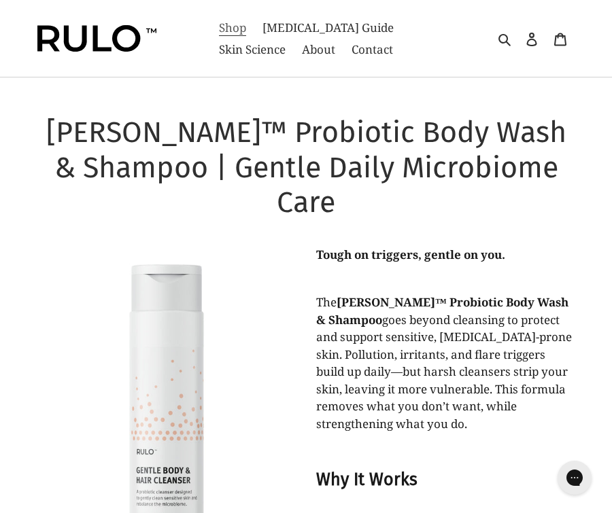
click at [223, 31] on span "Shop" at bounding box center [232, 28] width 27 height 16
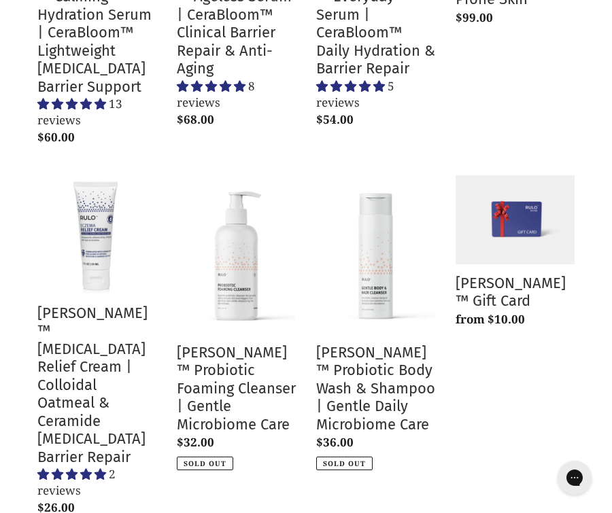
scroll to position [463, 0]
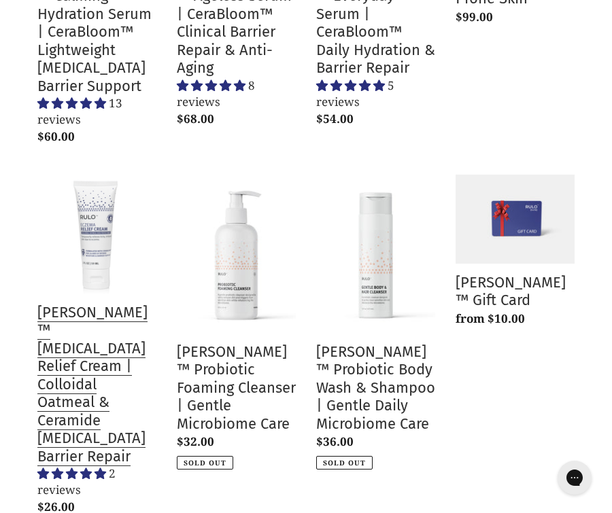
click at [101, 292] on link "[PERSON_NAME]™ [MEDICAL_DATA] Relief Cream | Colloidal Oatmeal & Ceramide [MEDI…" at bounding box center [96, 348] width 119 height 347
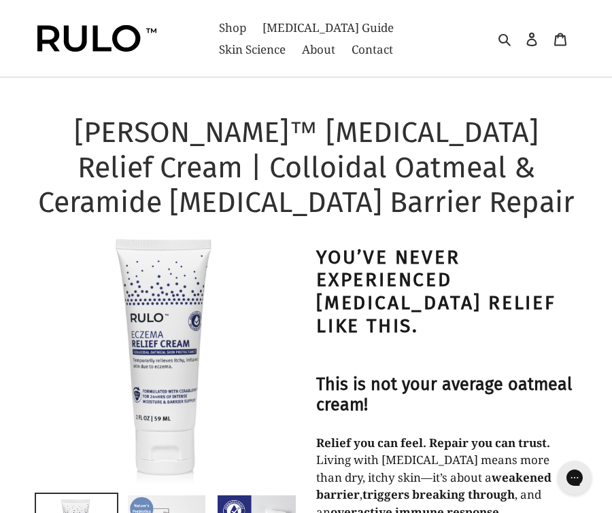
select select "most-helpful"
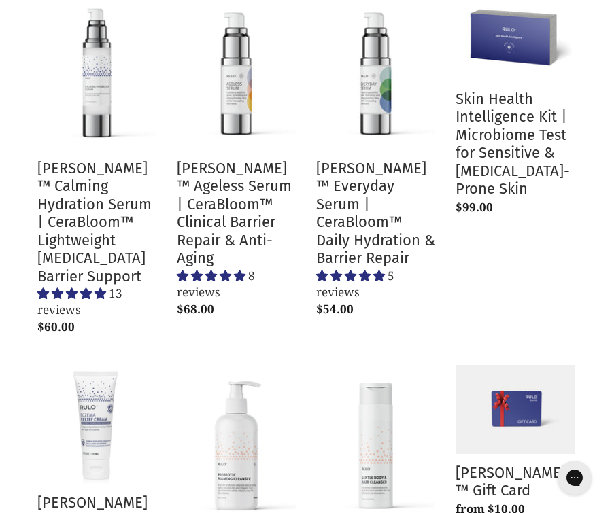
scroll to position [271, 0]
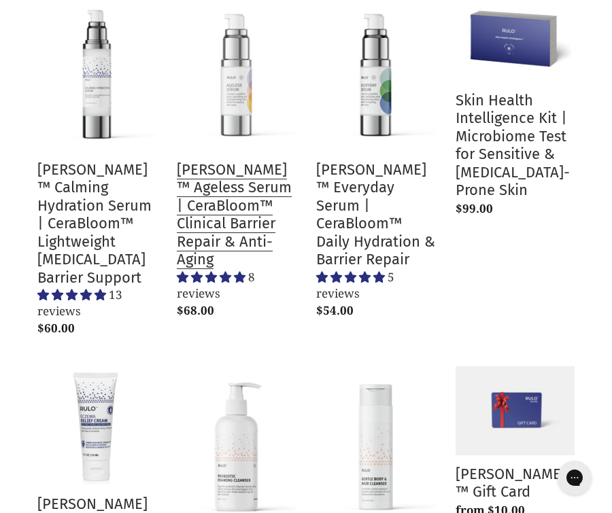
click at [220, 165] on link "[PERSON_NAME]™ Ageless Serum | CeraBloom™ Clinical Barrier Repair & Anti-Aging" at bounding box center [236, 159] width 119 height 332
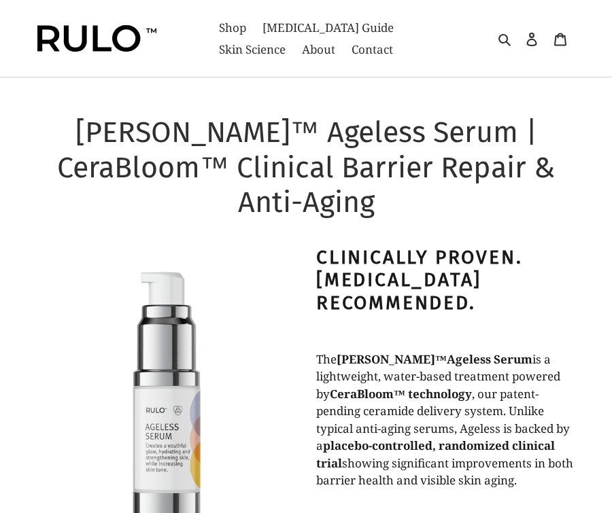
select select "most-helpful"
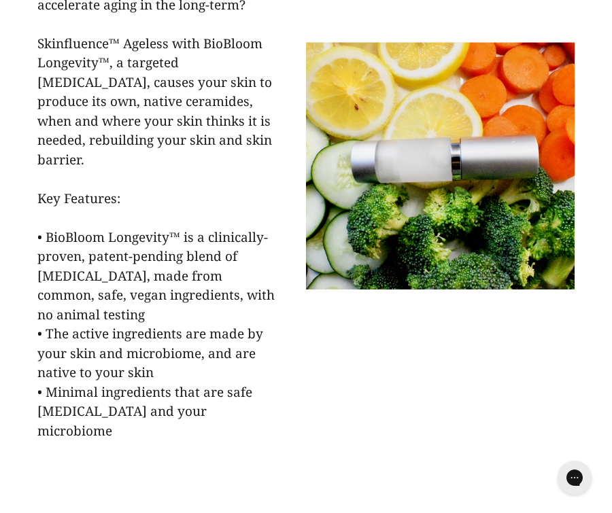
scroll to position [1920, 0]
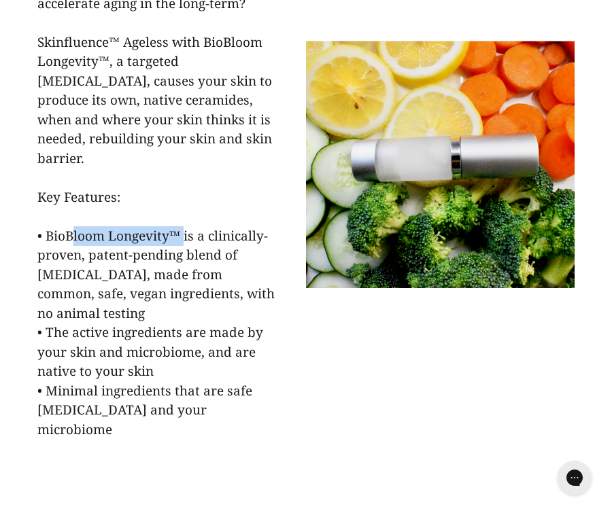
copy span "Bloom Longevity™"
drag, startPoint x: 65, startPoint y: 196, endPoint x: 182, endPoint y: 192, distance: 116.4
click at [182, 192] on span "Starting to see the effects of aging? Concerned that common aging products stre…" at bounding box center [155, 187] width 237 height 502
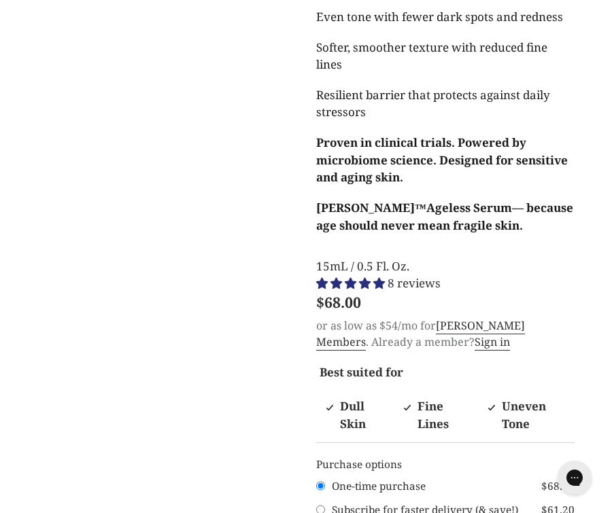
scroll to position [936, 0]
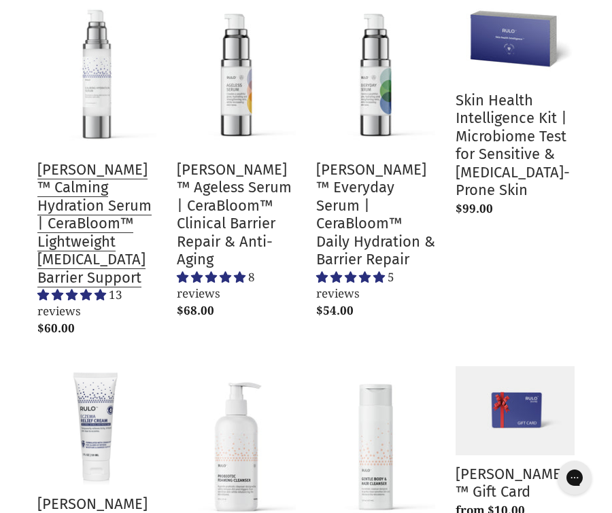
click at [111, 201] on link "[PERSON_NAME]™ Calming Hydration Serum | CeraBloom™ Lightweight [MEDICAL_DATA] …" at bounding box center [96, 168] width 119 height 350
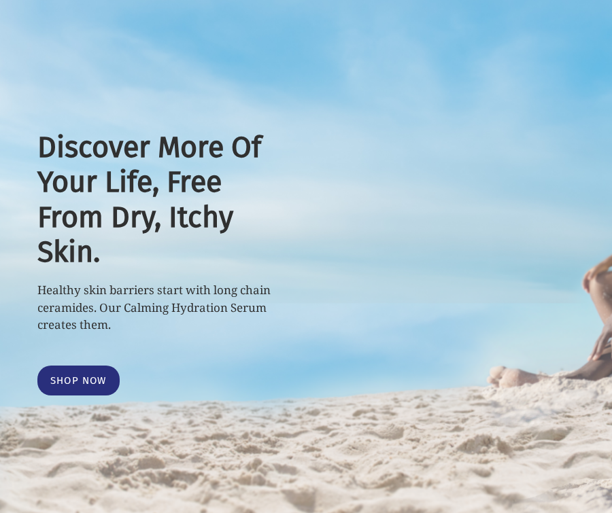
select select "most-helpful"
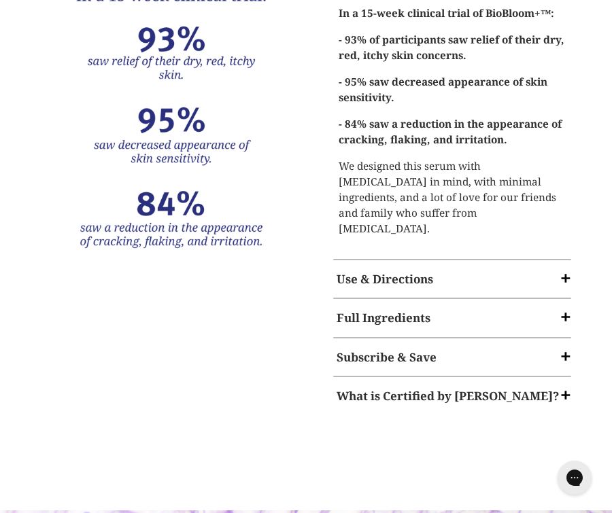
click at [371, 310] on strong "Full Ingredients" at bounding box center [384, 318] width 94 height 16
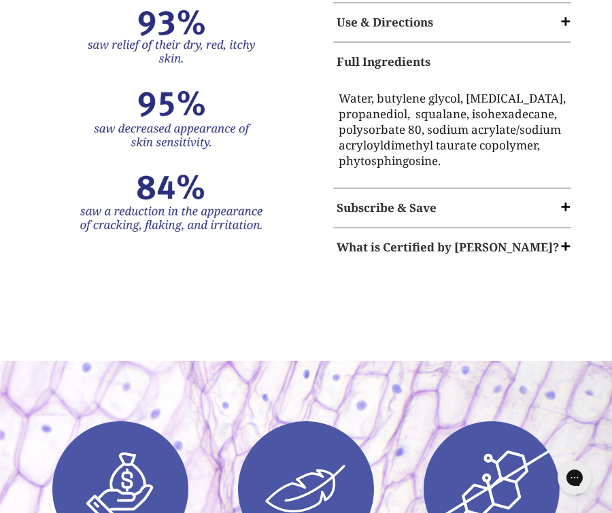
scroll to position [2465, 0]
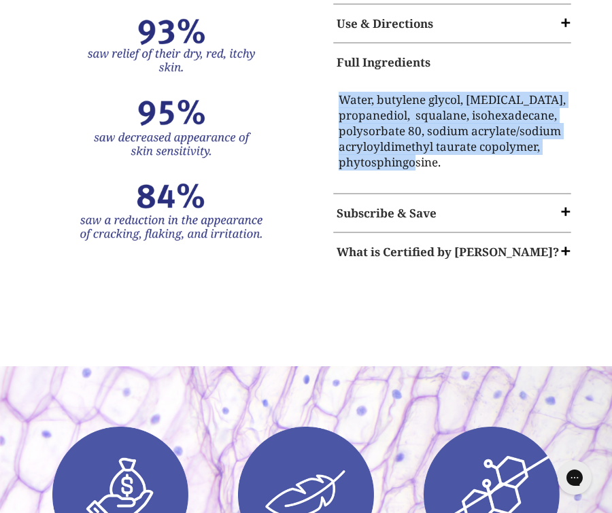
copy p "Water, butylene glycol, glycerin, propanediol, squalane, isohexadecane, polysor…"
drag, startPoint x: 446, startPoint y: 112, endPoint x: 333, endPoint y: 46, distance: 131.1
click at [333, 82] on div "Water, butylene glycol, glycerin, propanediol, squalane, isohexadecane, polysor…" at bounding box center [452, 134] width 245 height 105
copy p "Water, butylene glycol, glycerin, propanediol, squalane, isohexadecane, polysor…"
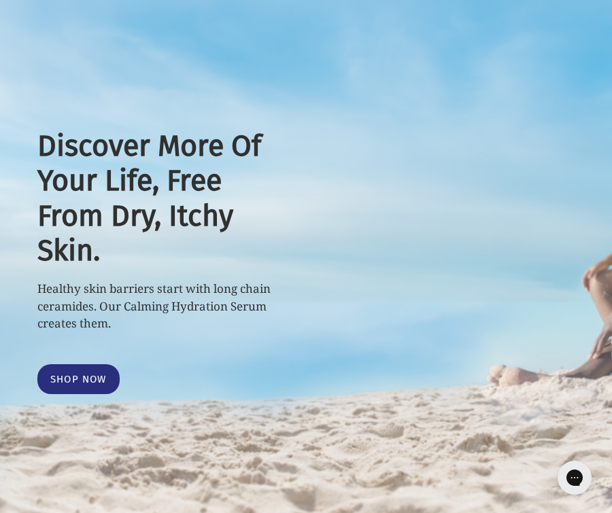
scroll to position [0, 0]
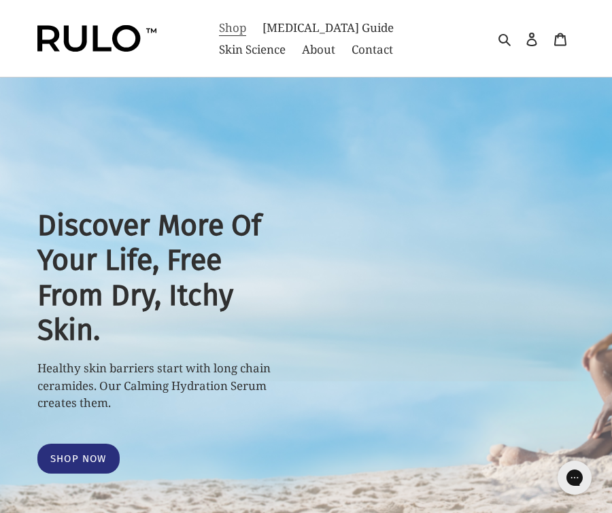
click at [224, 37] on link "Shop" at bounding box center [232, 28] width 41 height 22
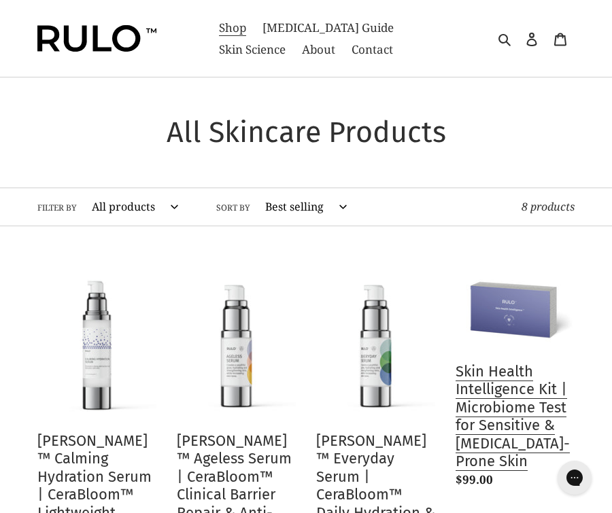
click at [489, 320] on link "Skin Health Intelligence Kit | Microbiome Test for Sensitive & Eczema-Prone Skin" at bounding box center [515, 379] width 119 height 230
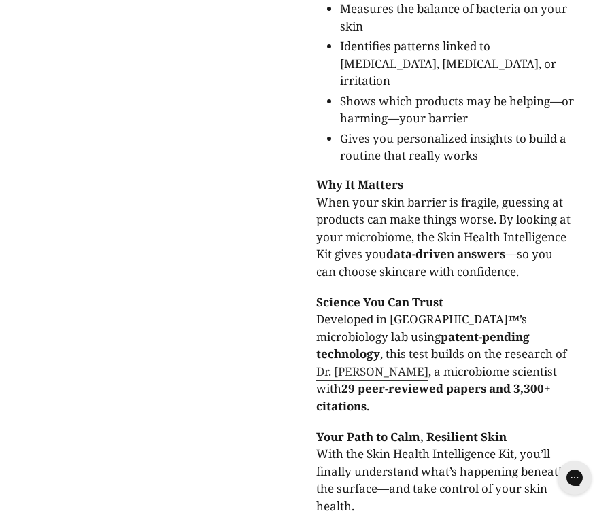
scroll to position [536, 0]
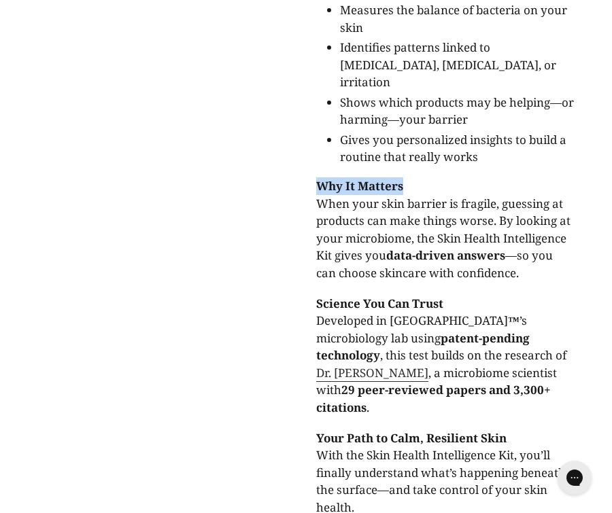
copy strong "Why It Matters"
drag, startPoint x: 411, startPoint y: 135, endPoint x: 320, endPoint y: 135, distance: 91.1
click at [320, 177] on p "Why It Matters When your skin barrier is fragile, guessing at products can make…" at bounding box center [445, 229] width 258 height 104
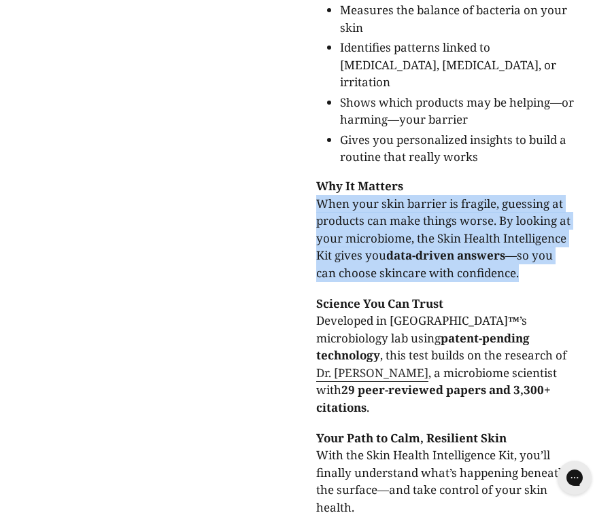
copy p "When your skin barrier is fragile, guessing at products can make things worse. …"
drag, startPoint x: 318, startPoint y: 151, endPoint x: 519, endPoint y: 228, distance: 215.7
click at [519, 228] on p "Why It Matters When your skin barrier is fragile, guessing at products can make…" at bounding box center [445, 229] width 258 height 104
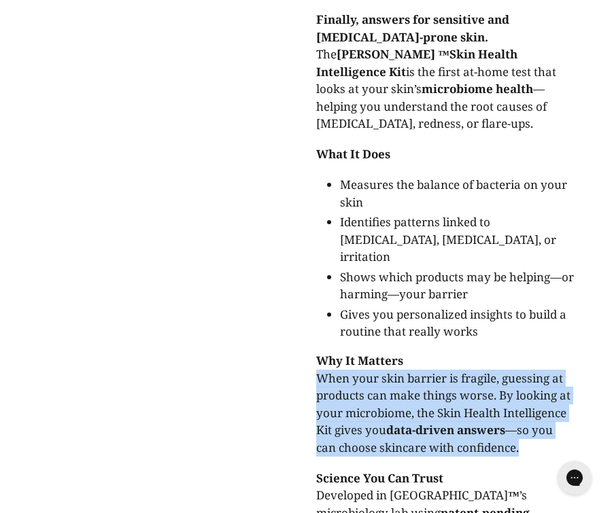
scroll to position [306, 0]
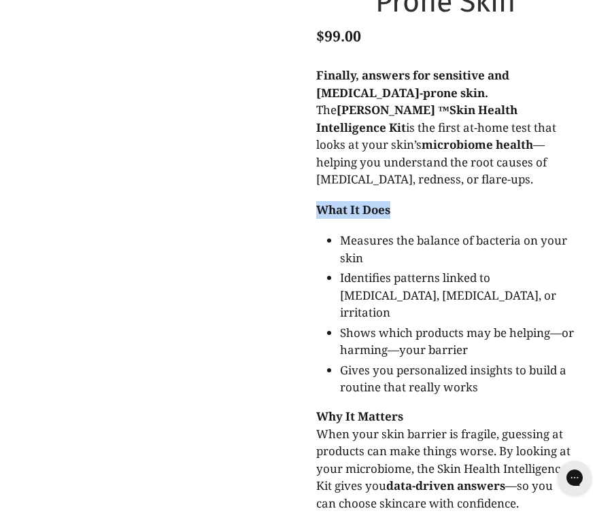
copy strong "What It Does"
drag, startPoint x: 402, startPoint y: 175, endPoint x: 307, endPoint y: 175, distance: 95.9
click at [307, 175] on div "Skin Health Intelligence Kit | Microbiome Test for Sensitive & [MEDICAL_DATA]-P…" at bounding box center [435, 369] width 279 height 1120
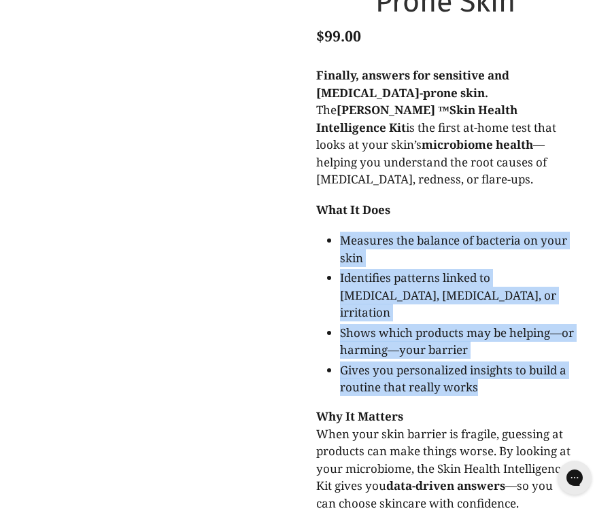
drag, startPoint x: 502, startPoint y: 334, endPoint x: 335, endPoint y: 189, distance: 220.7
click at [335, 189] on div "Finally, answers for sensitive and [MEDICAL_DATA]-prone skin. The [PERSON_NAME]…" at bounding box center [445, 422] width 258 height 710
copy ul "Measures the balance of bacteria on your skin Identifies patterns linked to [ME…"
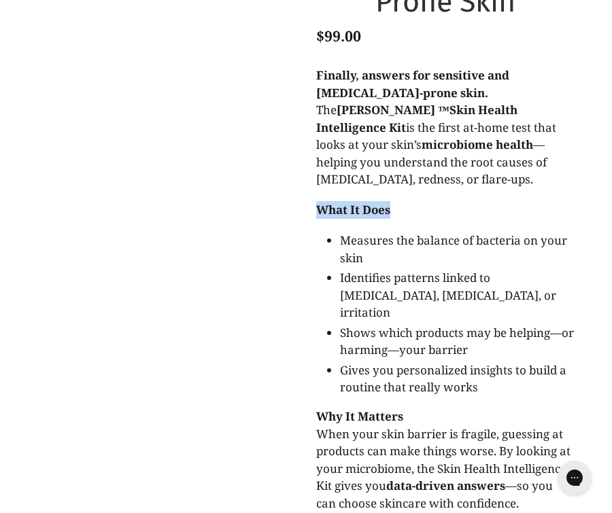
copy strong "What It Does"
drag, startPoint x: 393, startPoint y: 177, endPoint x: 272, endPoint y: 179, distance: 121.0
click at [271, 179] on div "Skin Health Intelligence Kit | Microbiome Test for Sensitive & [MEDICAL_DATA]-P…" at bounding box center [296, 369] width 558 height 1120
